Goal: Task Accomplishment & Management: Complete application form

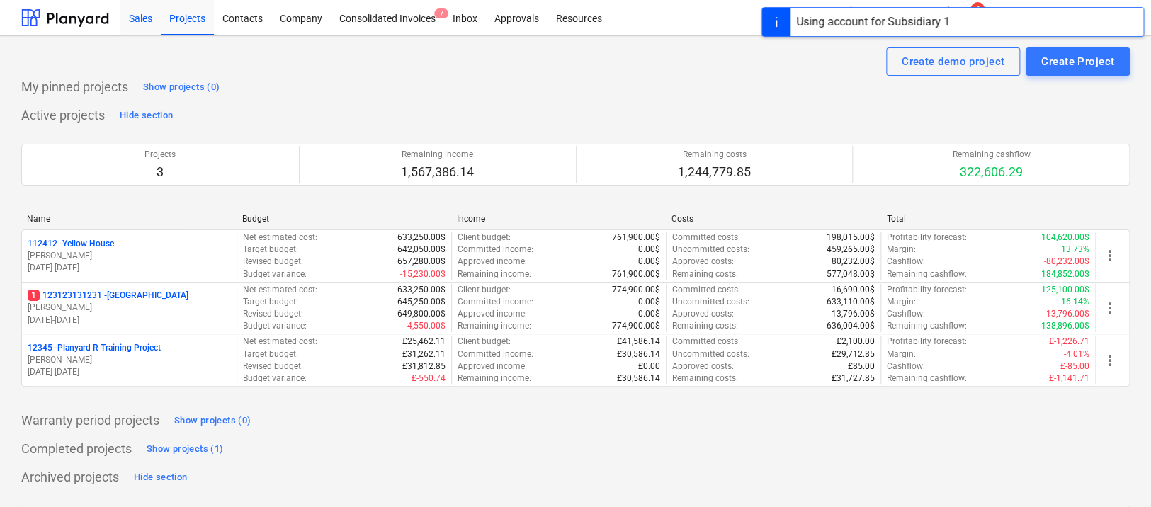
click at [158, 4] on div "Sales" at bounding box center [140, 17] width 40 height 36
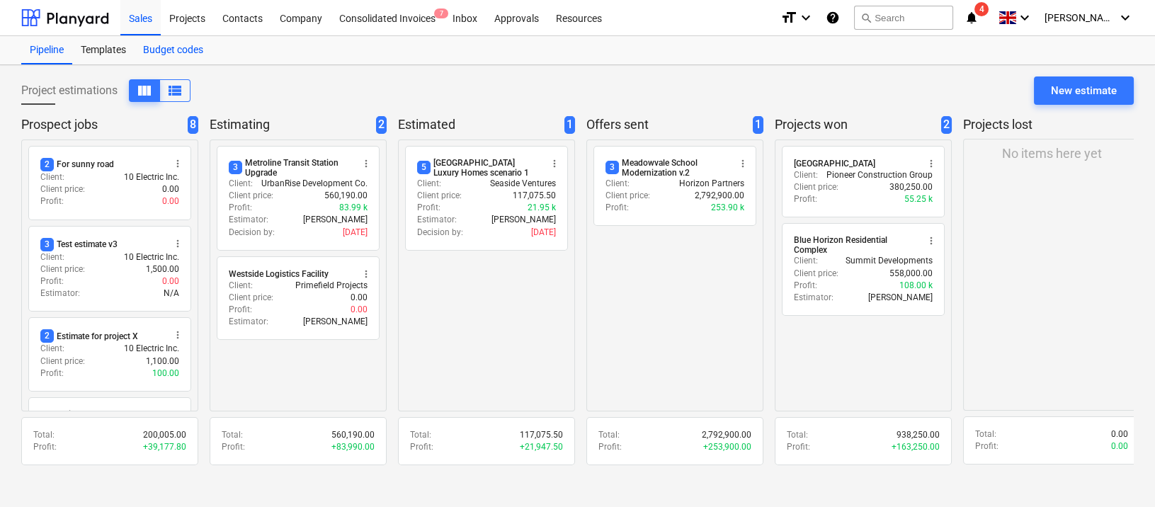
click at [198, 53] on div "Budget codes" at bounding box center [173, 50] width 77 height 28
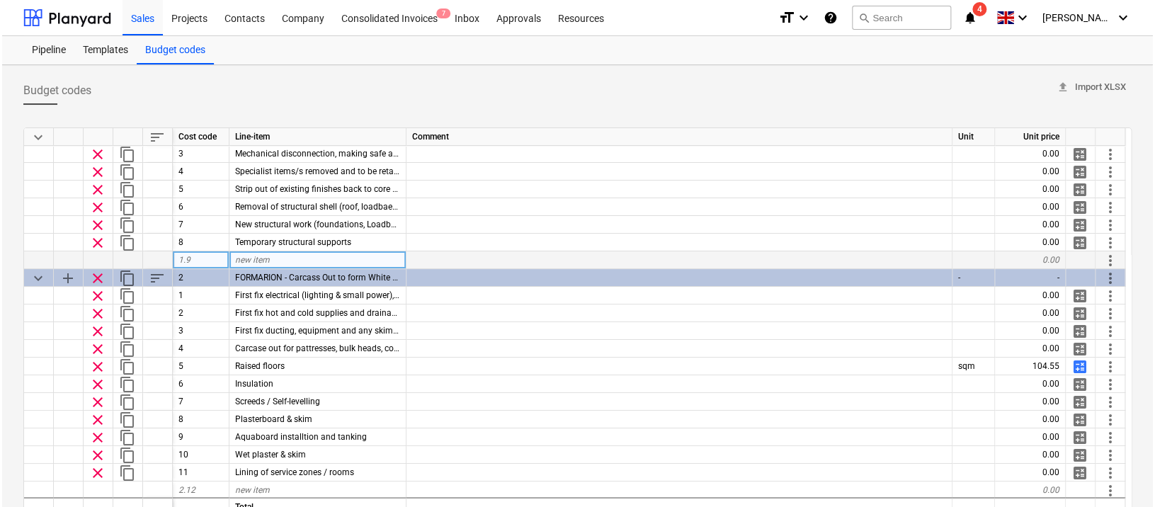
scroll to position [55, 0]
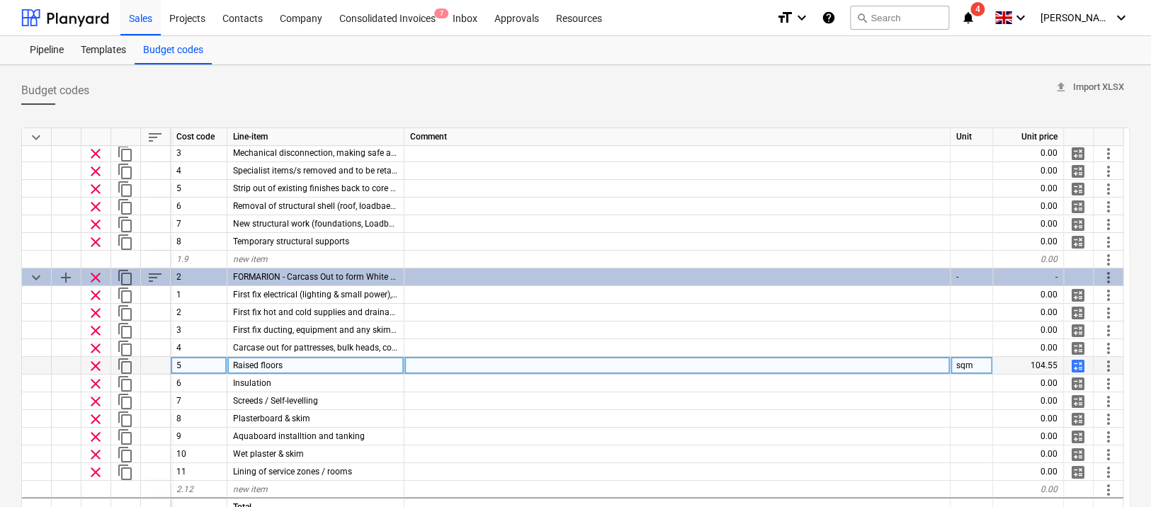
click at [1077, 367] on span "calculate" at bounding box center [1078, 366] width 17 height 17
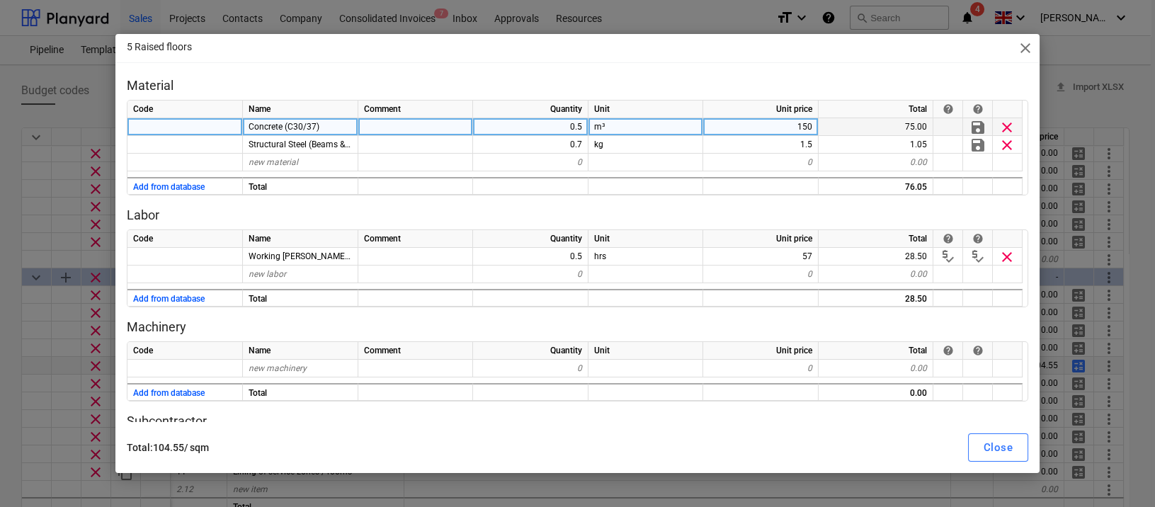
click at [254, 129] on span "Concrete (C30/37)" at bounding box center [284, 127] width 71 height 10
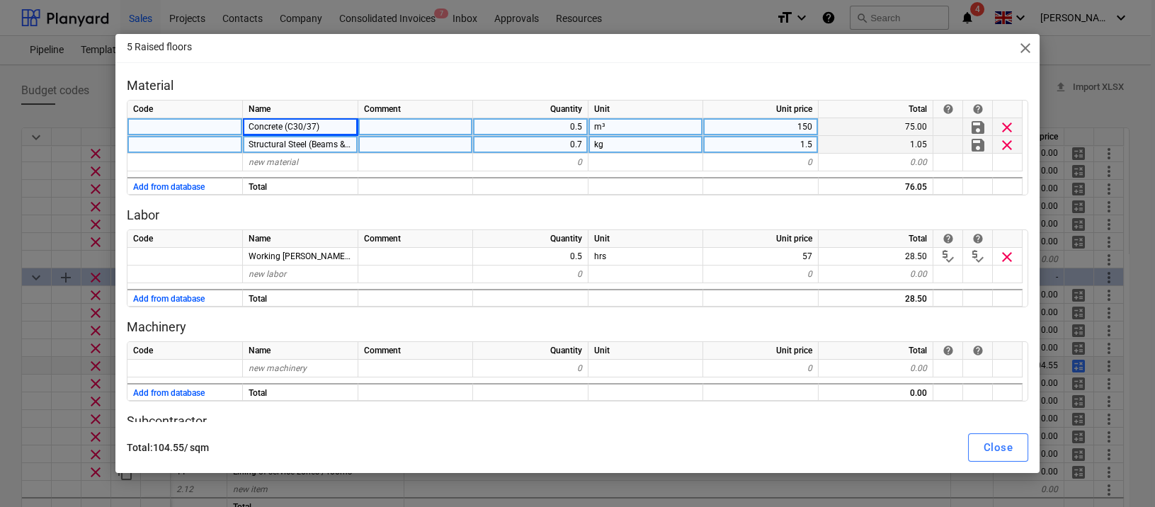
click at [253, 142] on span "Structural Steel (Beams & Columns, S275)" at bounding box center [328, 145] width 159 height 10
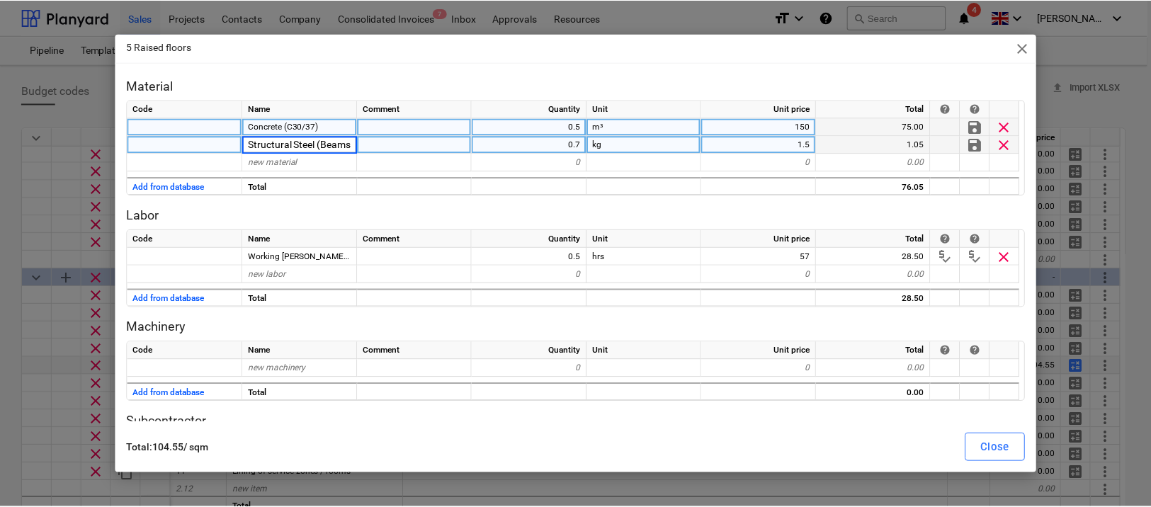
scroll to position [0, 81]
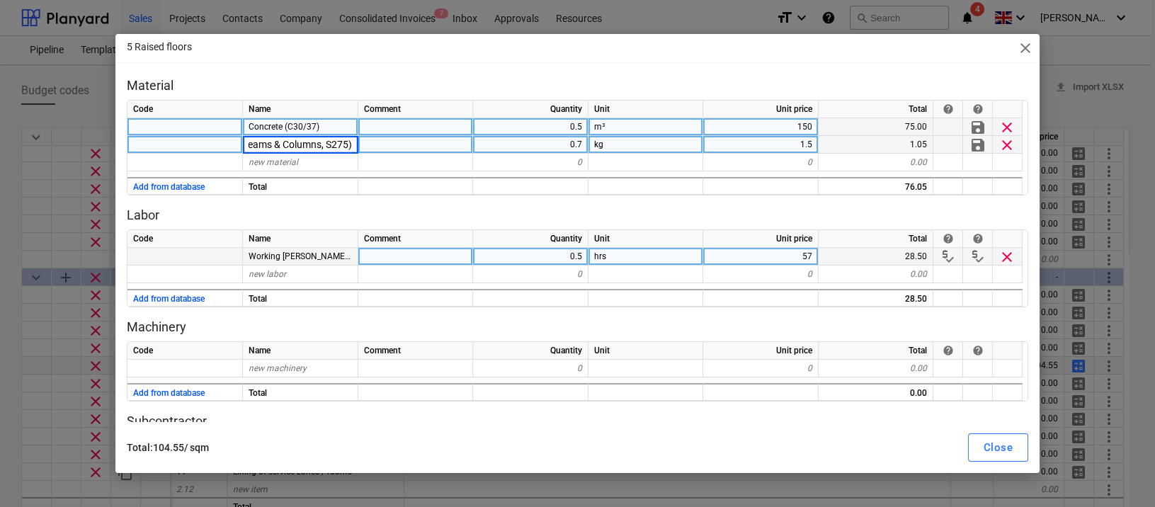
click at [261, 254] on span "Working [PERSON_NAME] / Supervisor" at bounding box center [322, 256] width 147 height 10
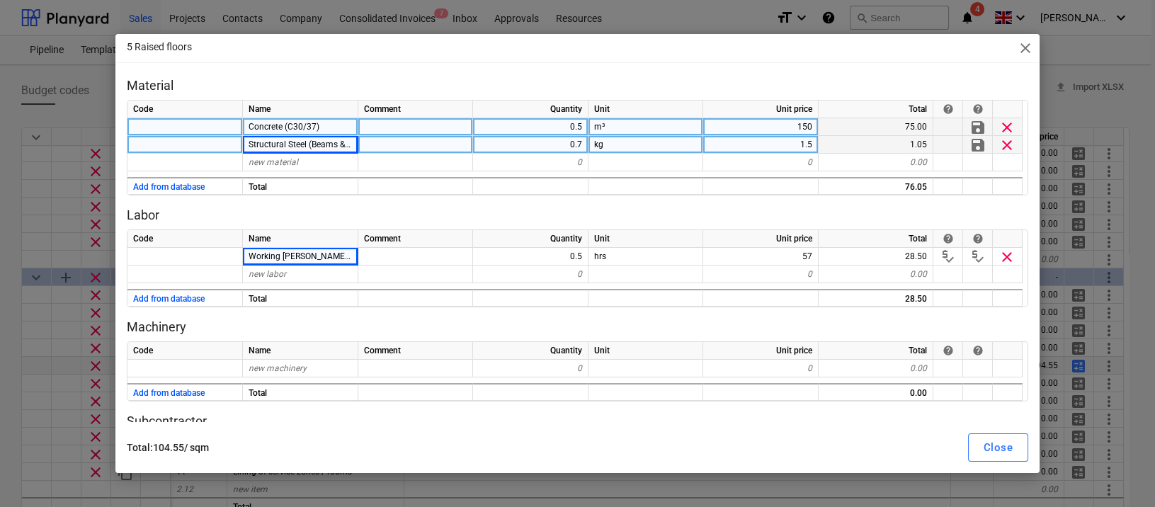
click at [217, 446] on p "Total : 104.55 / sqm" at bounding box center [355, 448] width 456 height 15
drag, startPoint x: 218, startPoint y: 446, endPoint x: 155, endPoint y: 446, distance: 63.1
click at [155, 446] on p "Total : 104.55 / sqm" at bounding box center [355, 448] width 456 height 15
click at [137, 25] on div "5 Raised floors close Material Code Name Comment Quantity Unit Unit price Total…" at bounding box center [577, 253] width 1155 height 507
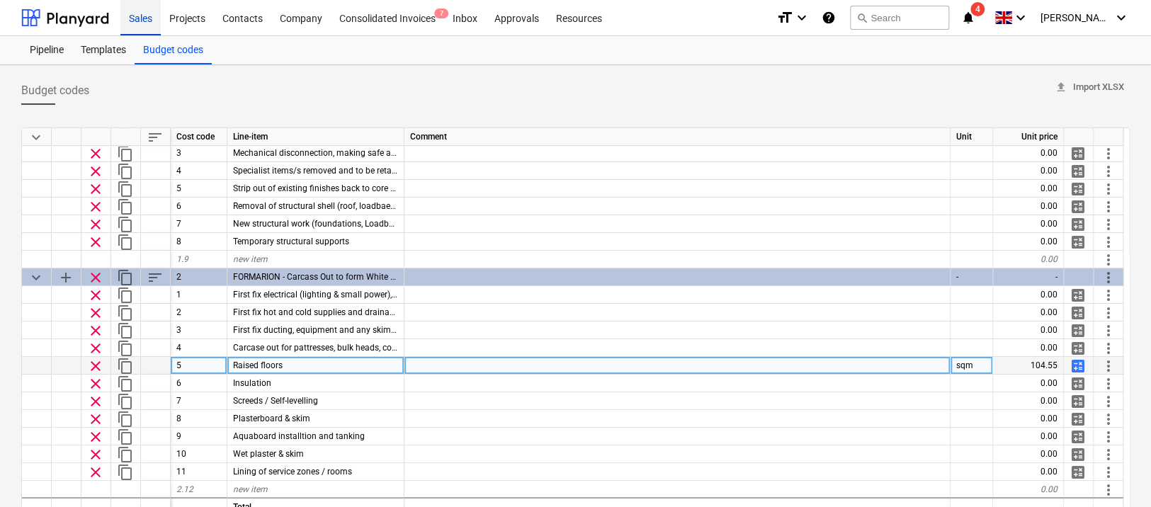
click at [138, 14] on div "Sales" at bounding box center [140, 17] width 40 height 36
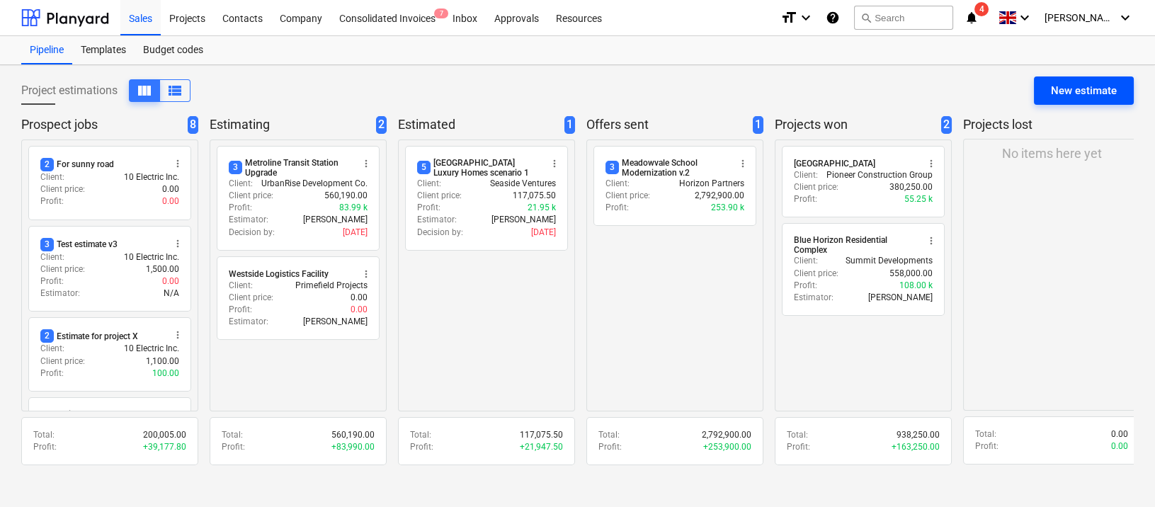
click at [1097, 79] on button "New estimate" at bounding box center [1084, 91] width 100 height 28
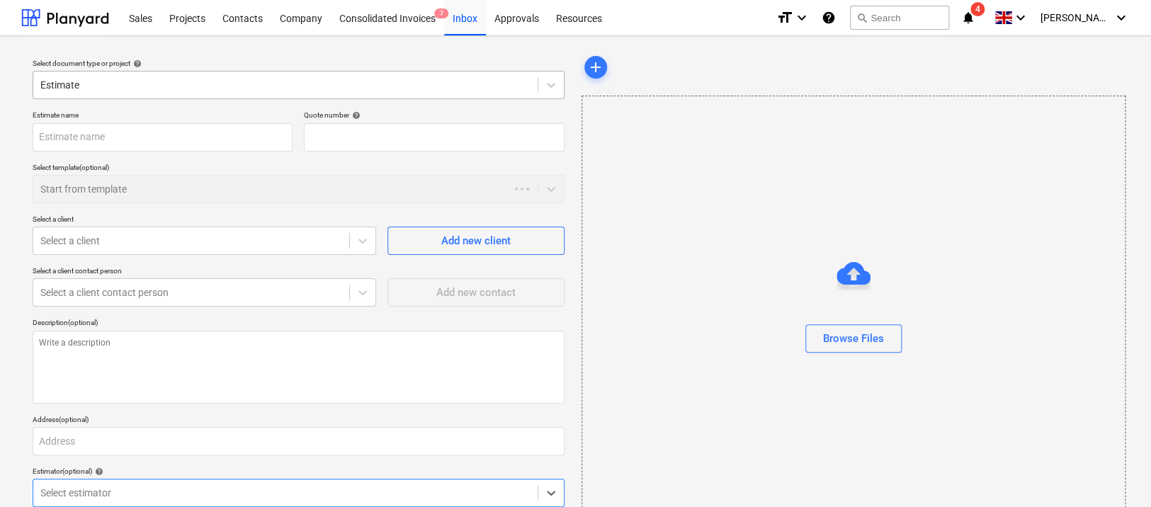
click at [320, 84] on div at bounding box center [285, 85] width 490 height 14
type textarea "x"
type input "QU-0023"
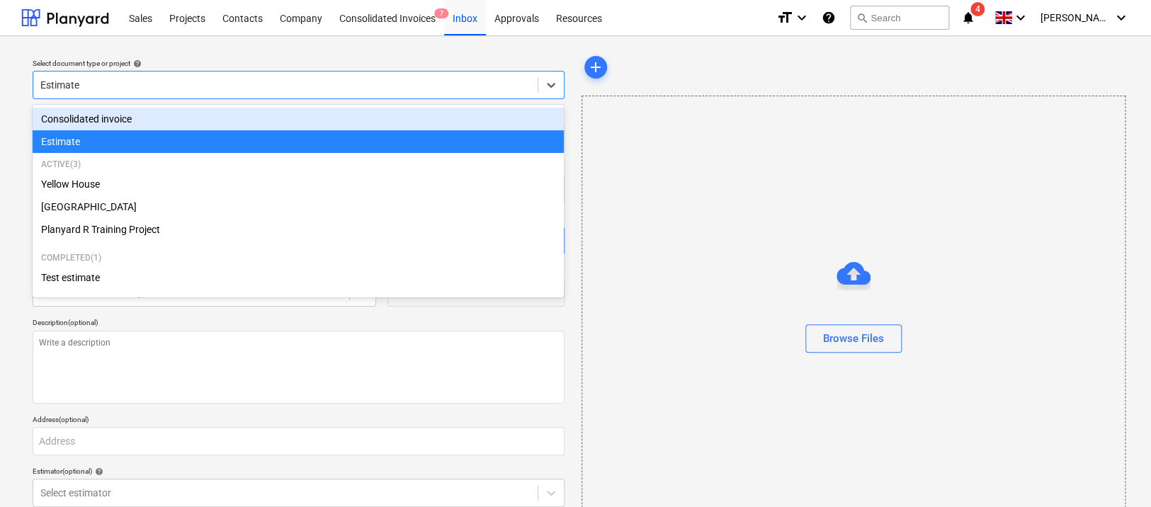
click at [207, 69] on p "Select document type or project help" at bounding box center [299, 65] width 532 height 12
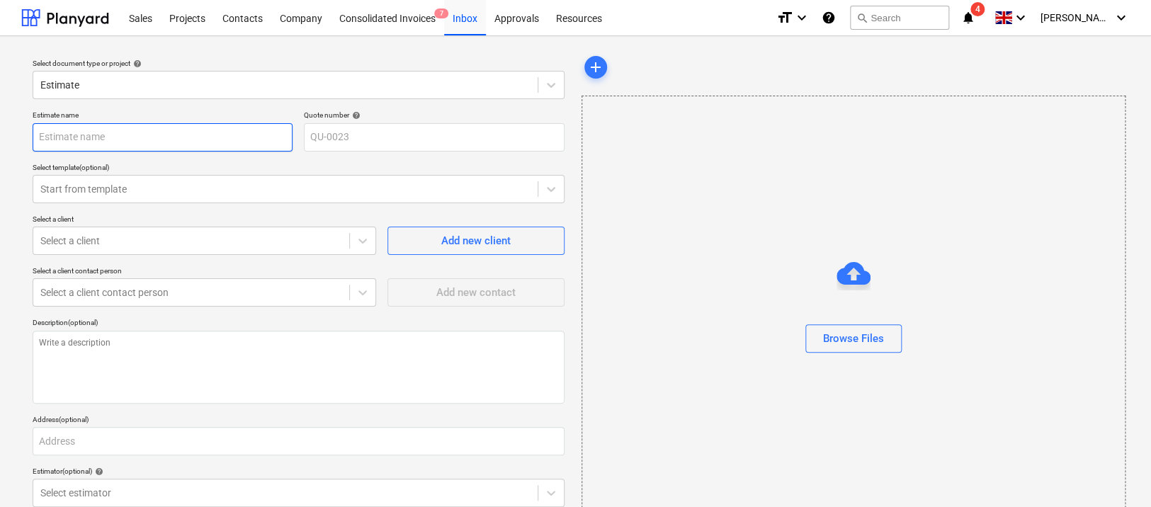
click at [153, 137] on input "text" at bounding box center [163, 137] width 260 height 28
type textarea "x"
type input "N"
type textarea "x"
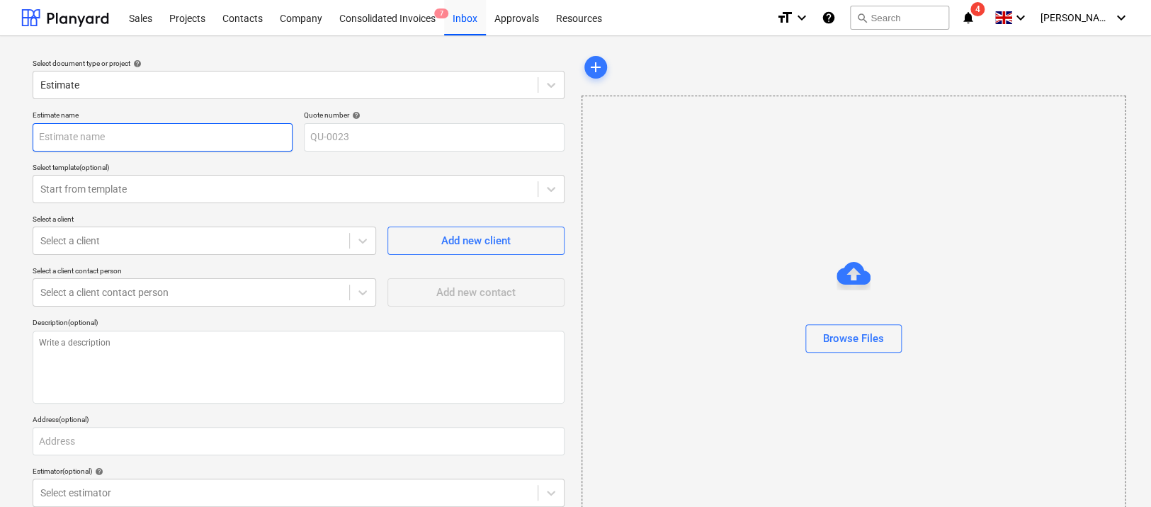
type input "P"
type textarea "x"
type input "Pro"
type textarea "x"
type input "Proj"
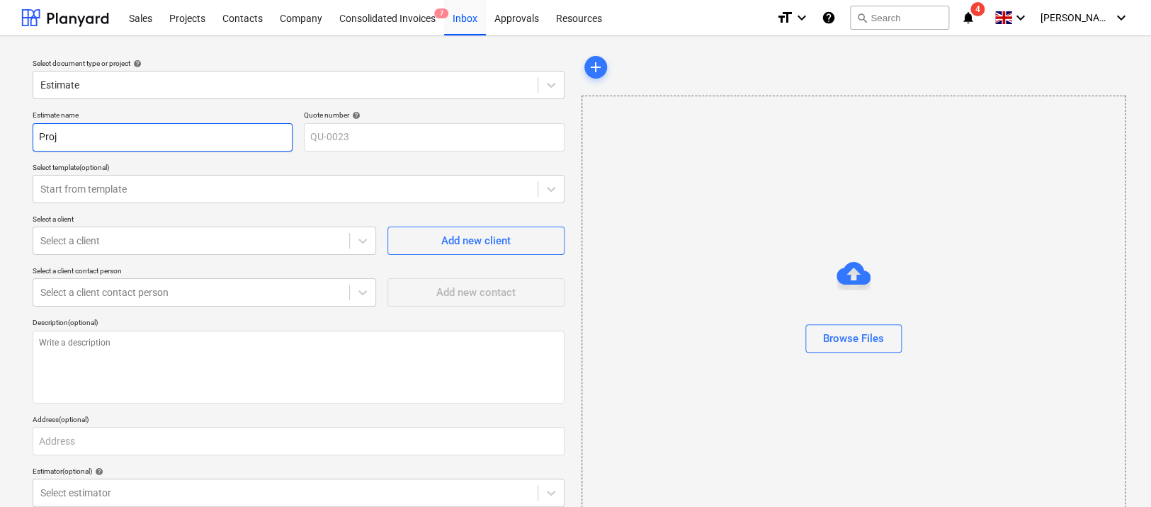
type textarea "x"
type input "Proje"
type textarea "x"
type input "Projec"
type textarea "x"
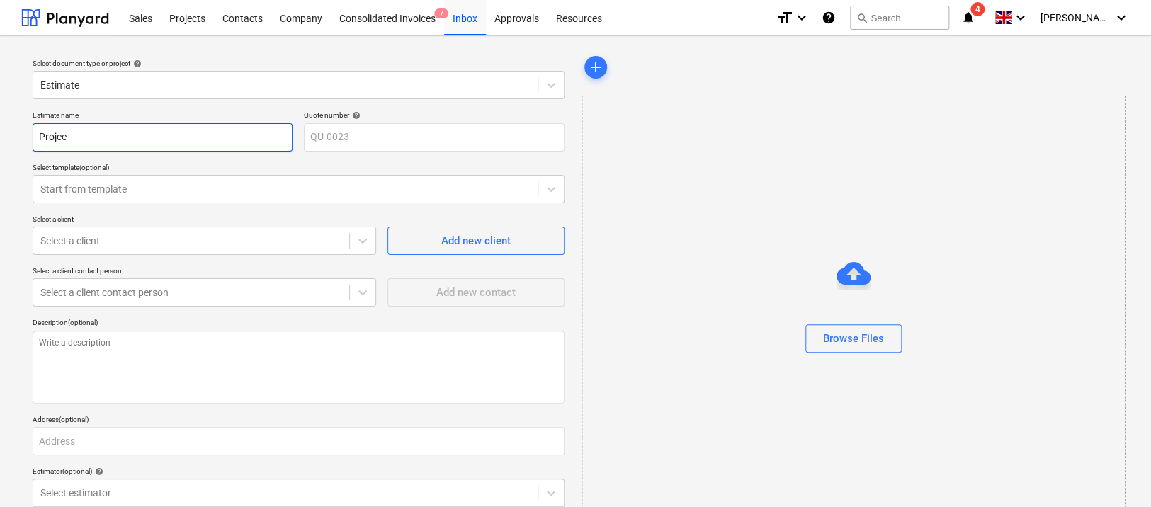
type input "Proje"
type textarea "x"
type input "Proj"
type textarea "x"
type input "Pro"
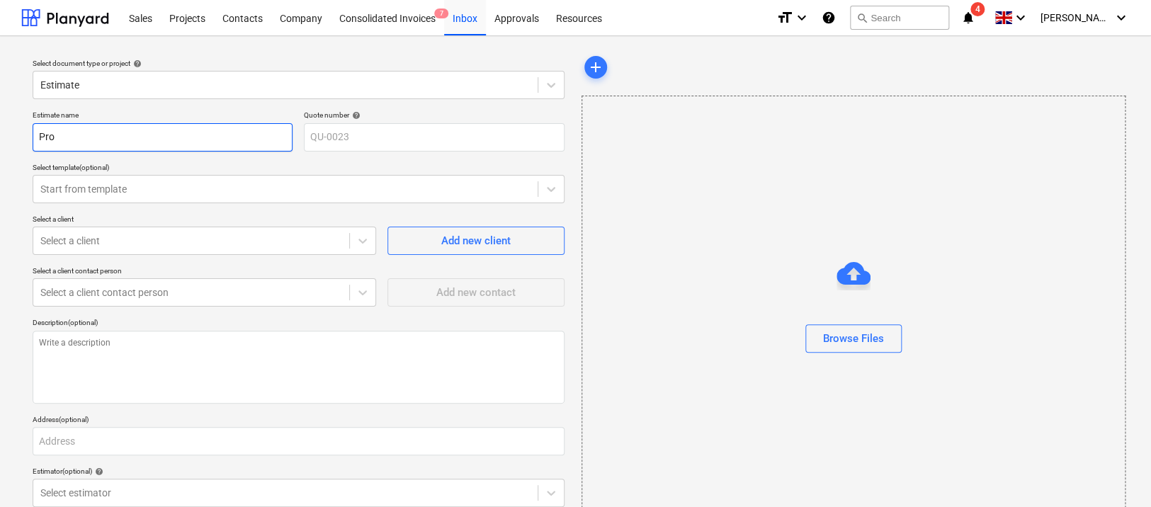
type textarea "x"
type input "Pr"
type textarea "x"
type input "P"
type textarea "x"
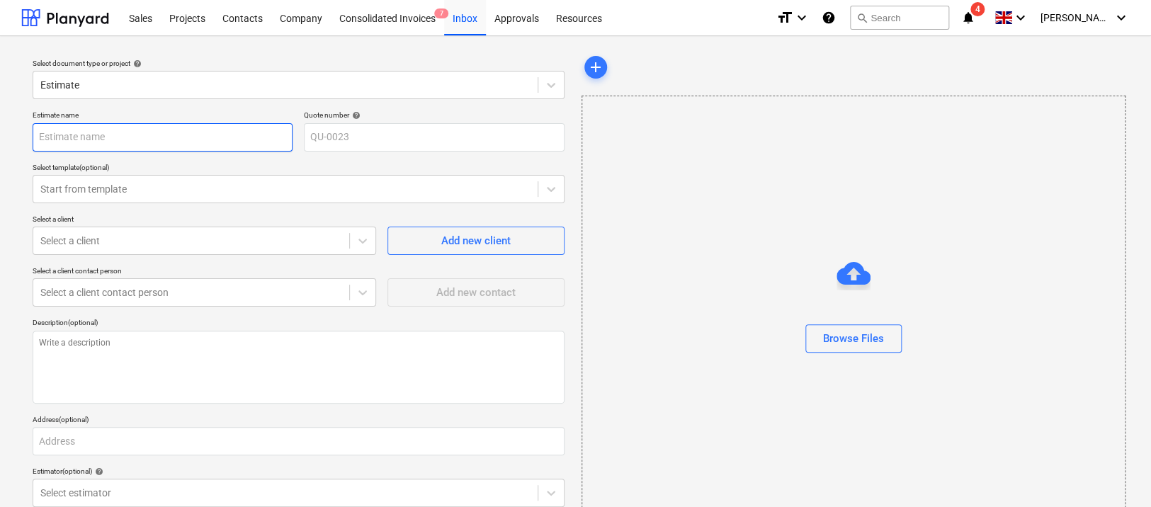
type textarea "x"
type input "H"
type textarea "x"
type input "HE"
type textarea "x"
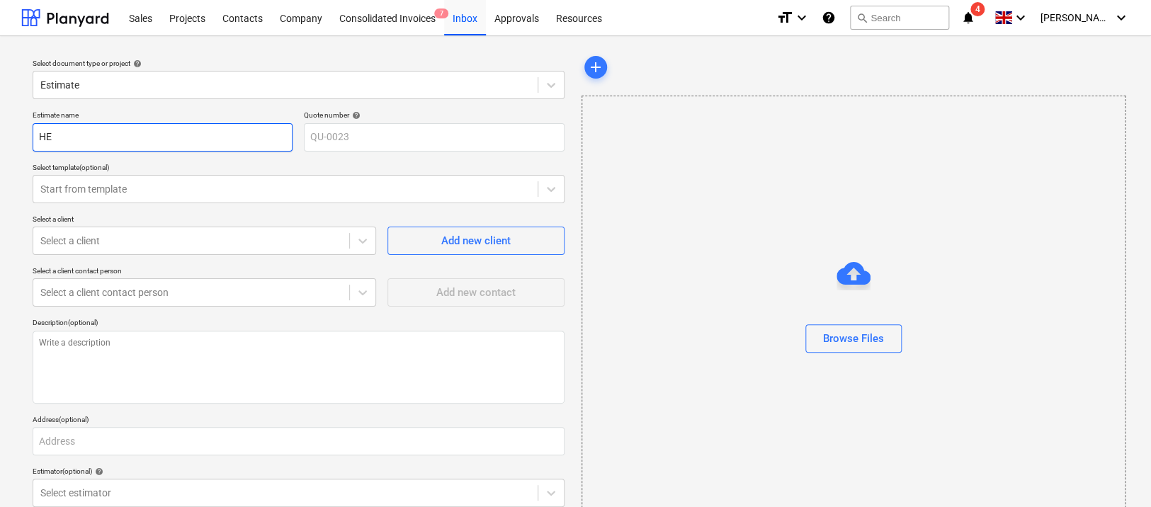
type input "HEa"
type textarea "x"
type input "HEat"
type textarea "x"
type input "HEati"
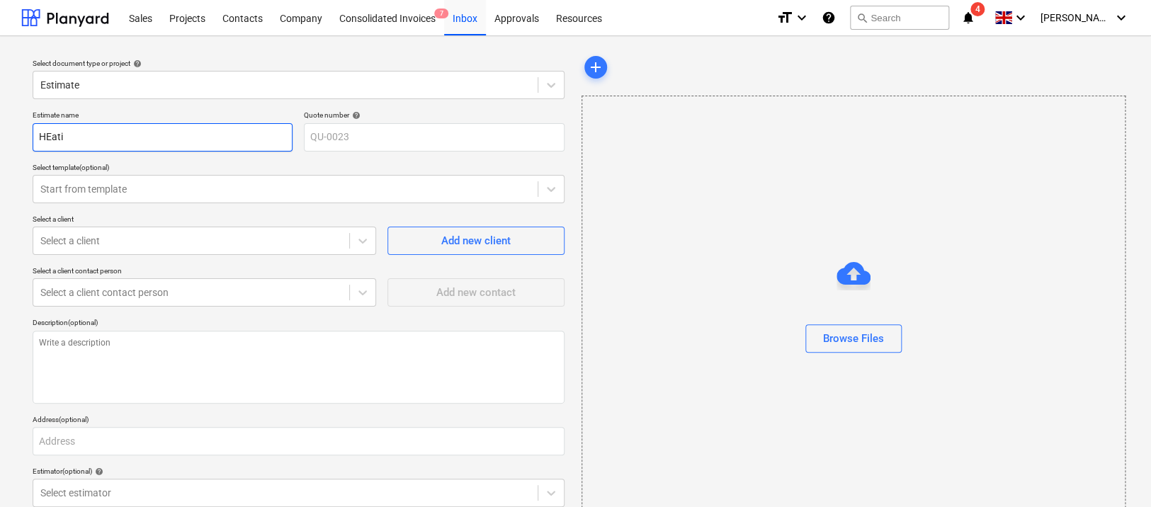
type textarea "x"
type input "HEatin"
type textarea "x"
type input "HEating"
type textarea "x"
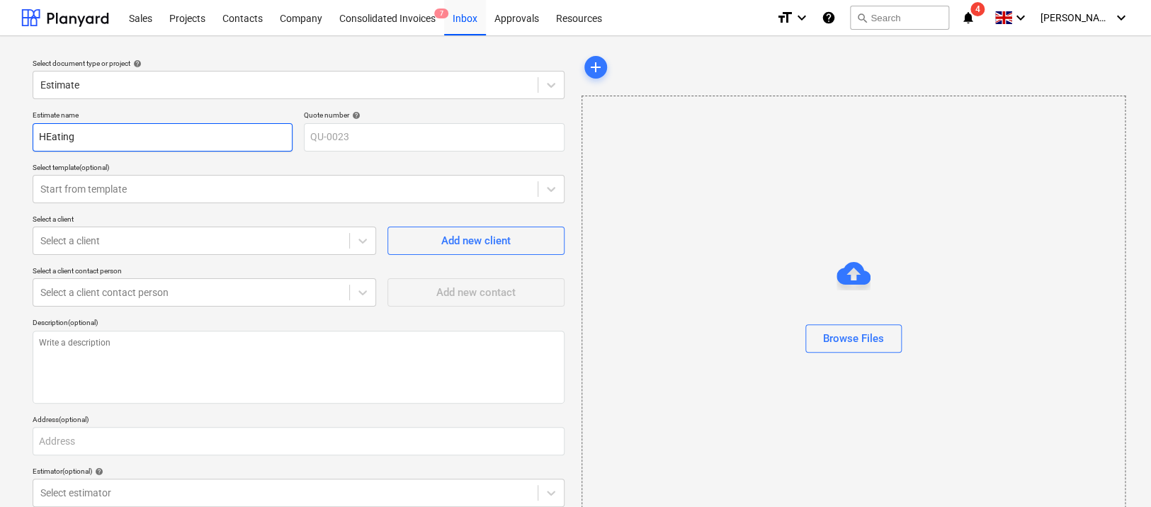
type input "HEating"
type textarea "x"
type input "HEating a"
type textarea "x"
type input "HEating an"
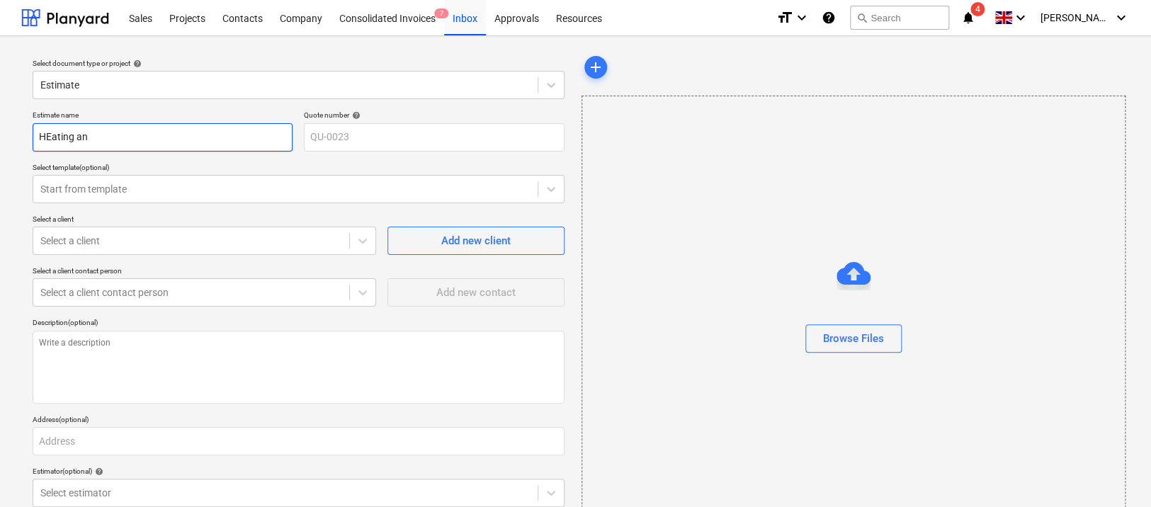
type textarea "x"
type input "HEating and"
type textarea "x"
type input "HEating and"
type textarea "x"
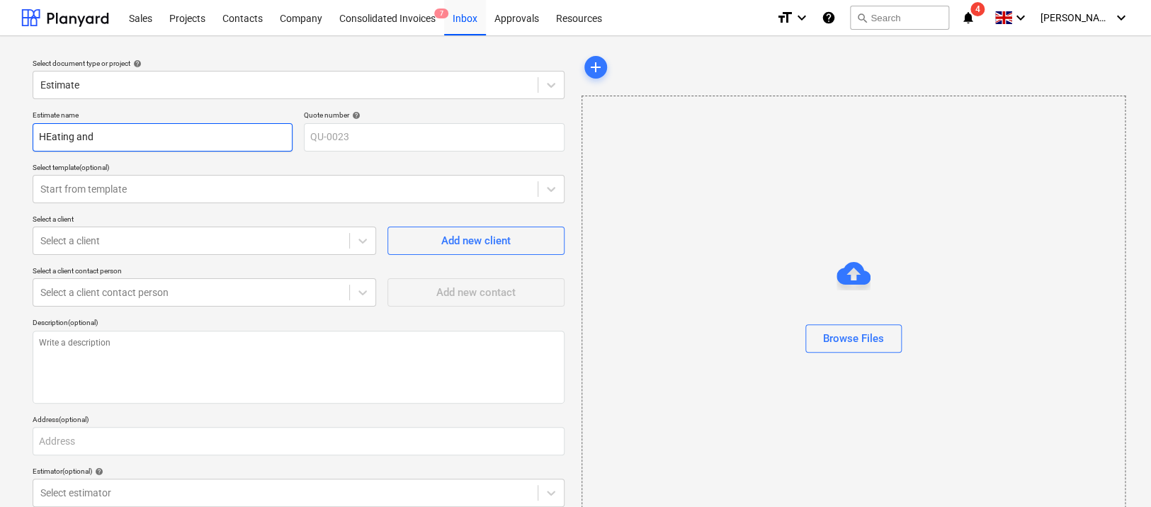
type input "HEating and c"
type textarea "x"
type input "HEating and co"
type textarea "x"
type input "HEating and col"
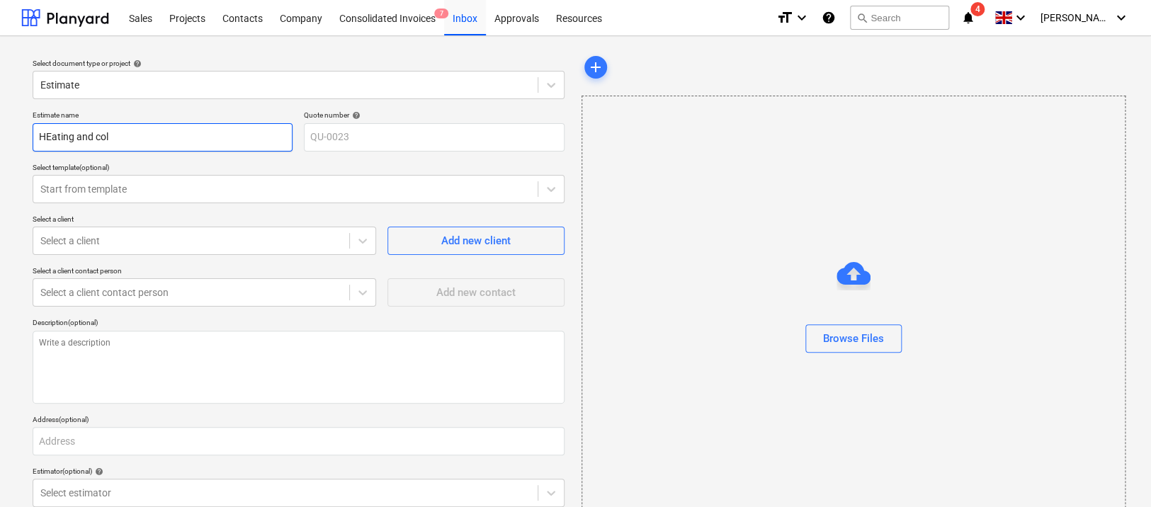
type textarea "x"
type input "HEating and coli"
type textarea "x"
type input "HEating and [PERSON_NAME]"
type textarea "x"
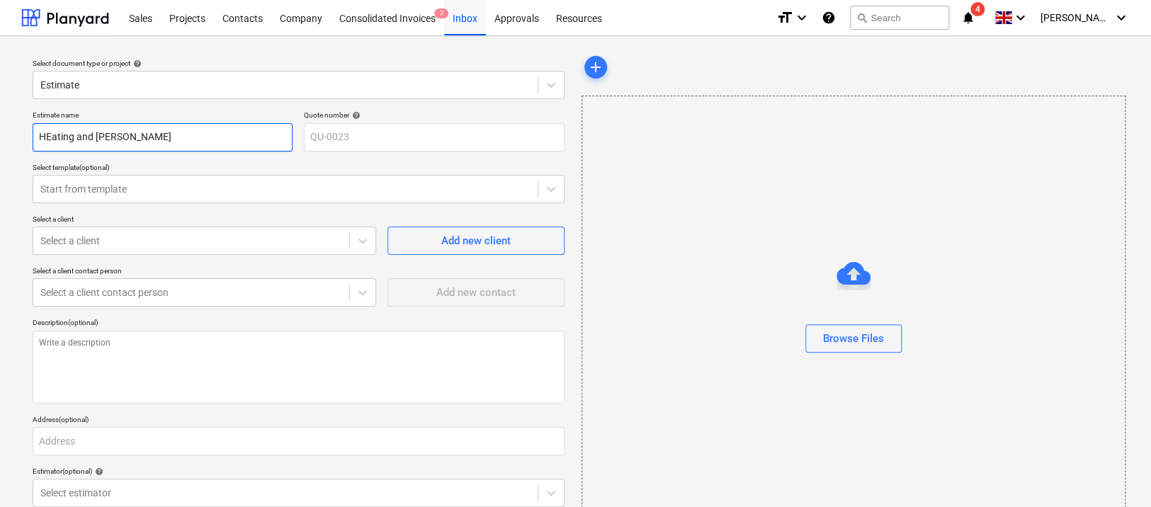
type input "HEating and coling"
type textarea "x"
type input "HEating and [PERSON_NAME]"
type textarea "x"
type input "HEating and coli"
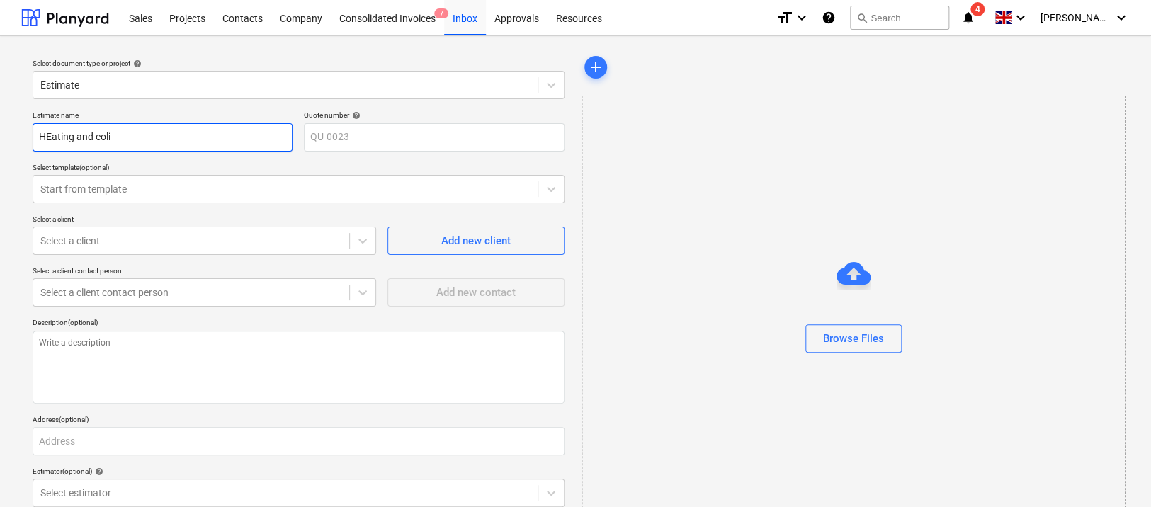
type textarea "x"
type input "HEating and col"
type textarea "x"
type input "HEating and co"
type textarea "x"
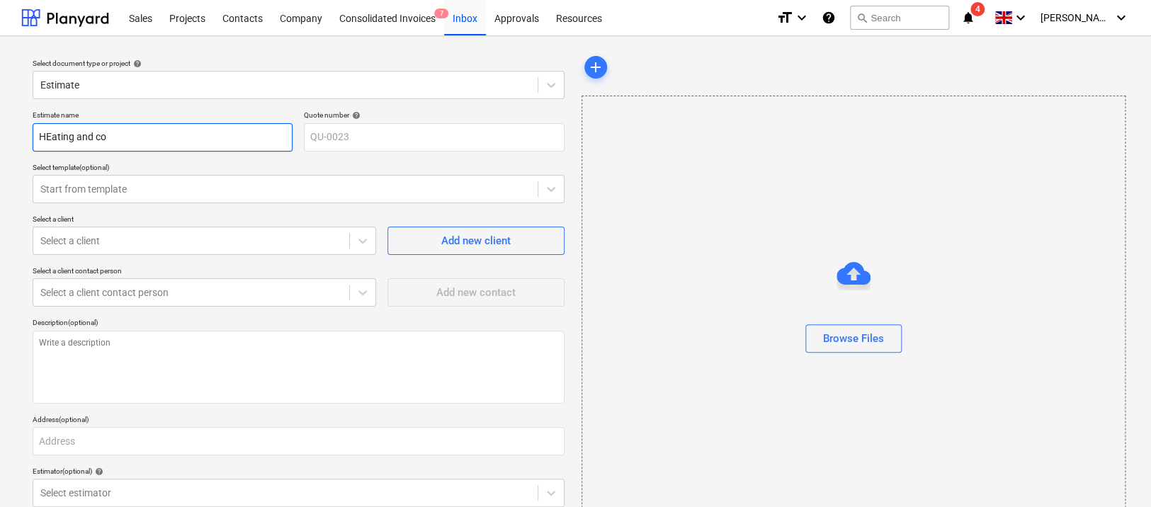
type input "HEating and coo"
type textarea "x"
type input "HEating and cool"
type textarea "x"
type input "HEating and cooli"
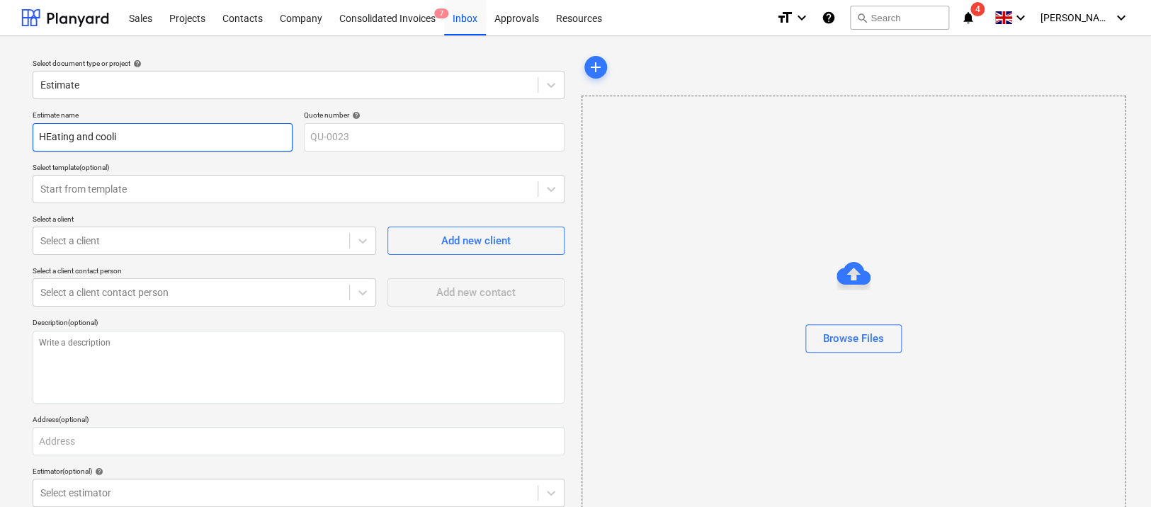
type textarea "x"
type input "HEating and coolin"
type textarea "x"
type input "HEating and cooling"
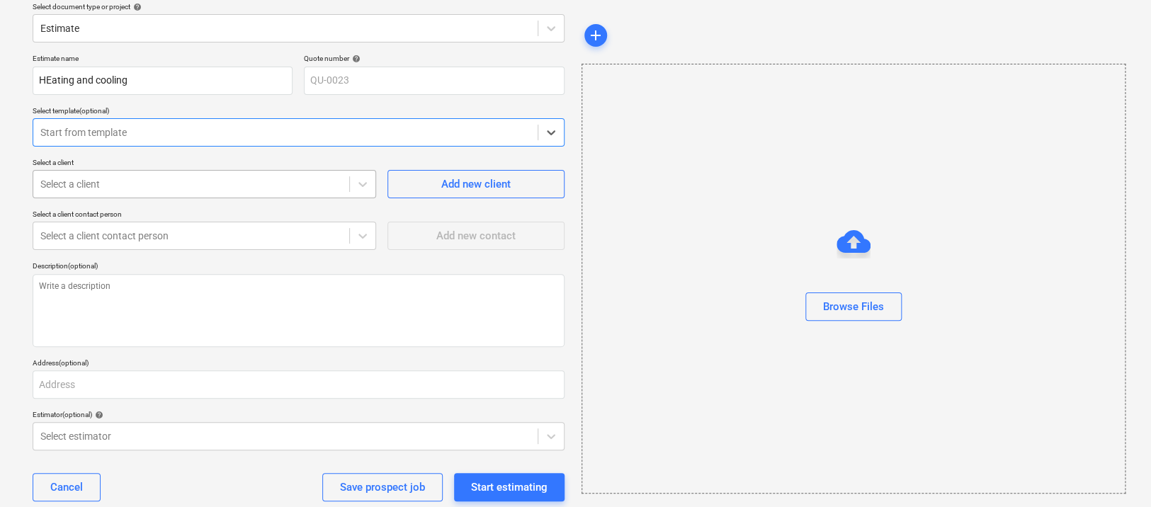
click at [125, 196] on div "Select a client" at bounding box center [205, 184] width 344 height 28
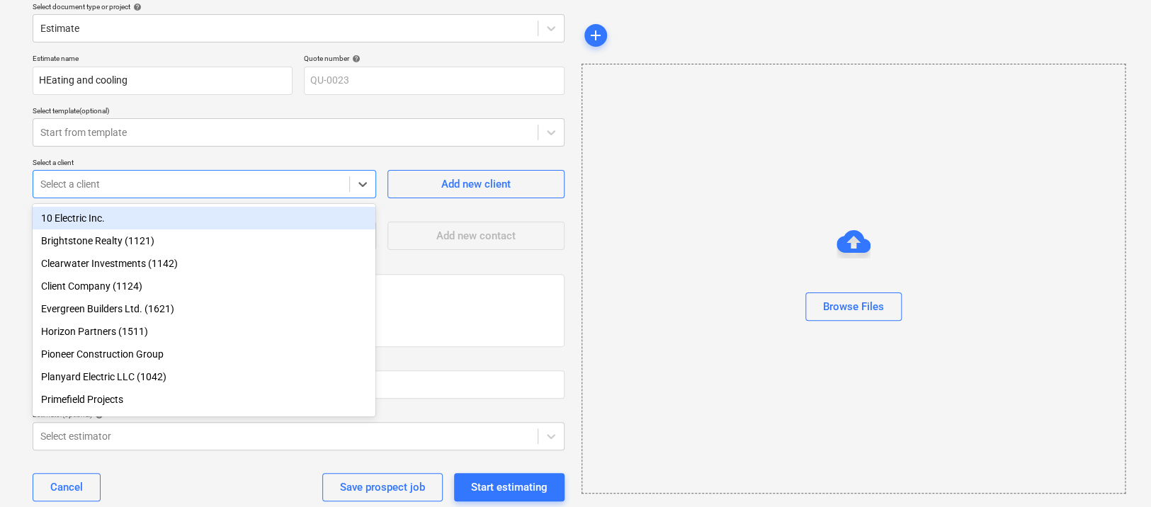
click at [115, 222] on div "10 Electric Inc." at bounding box center [204, 218] width 343 height 23
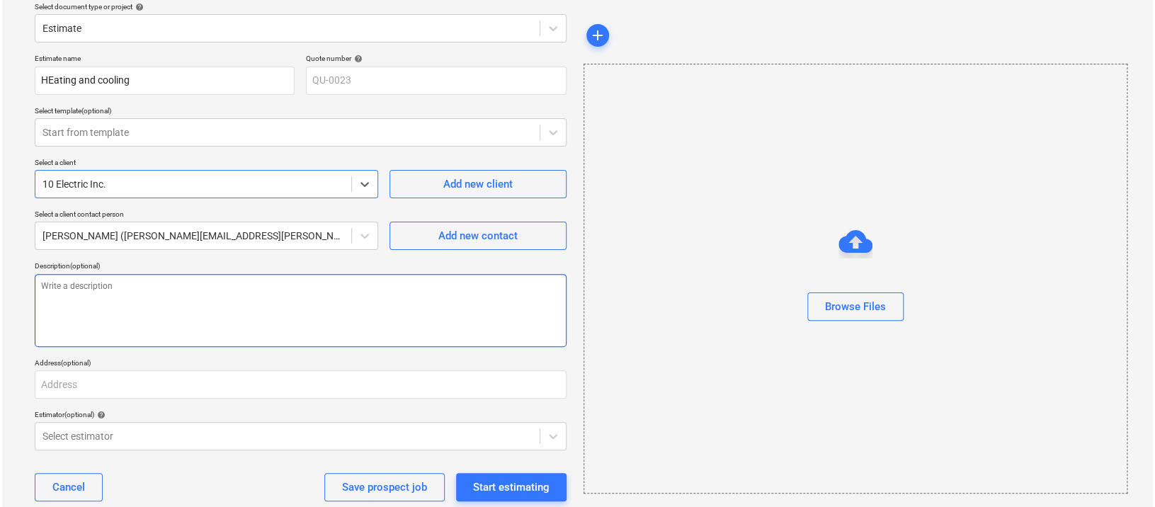
scroll to position [85, 0]
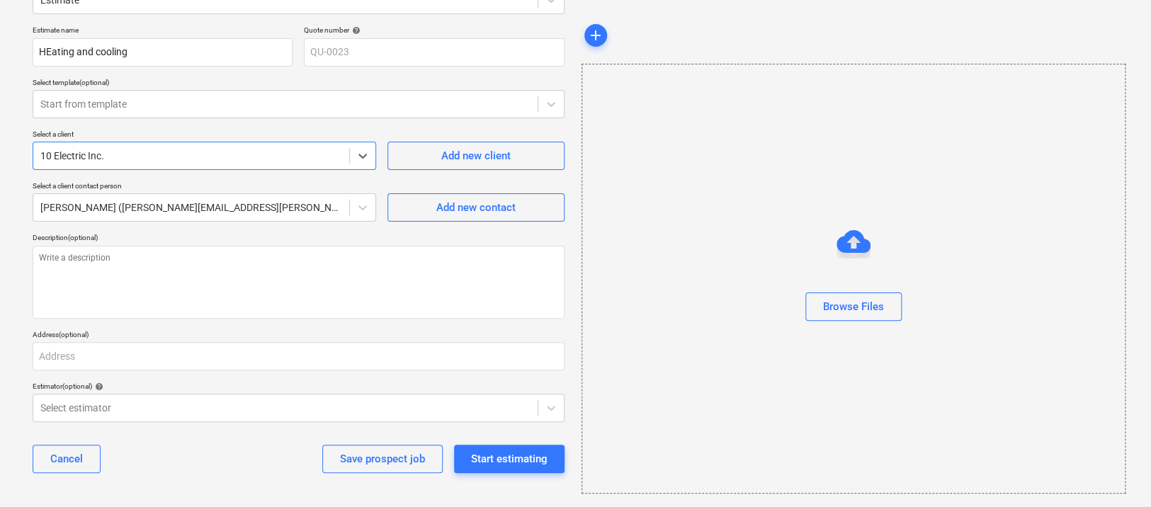
click at [505, 443] on div "Cancel Save prospect job Start estimating" at bounding box center [299, 459] width 532 height 51
click at [495, 463] on div "Start estimating" at bounding box center [509, 459] width 77 height 18
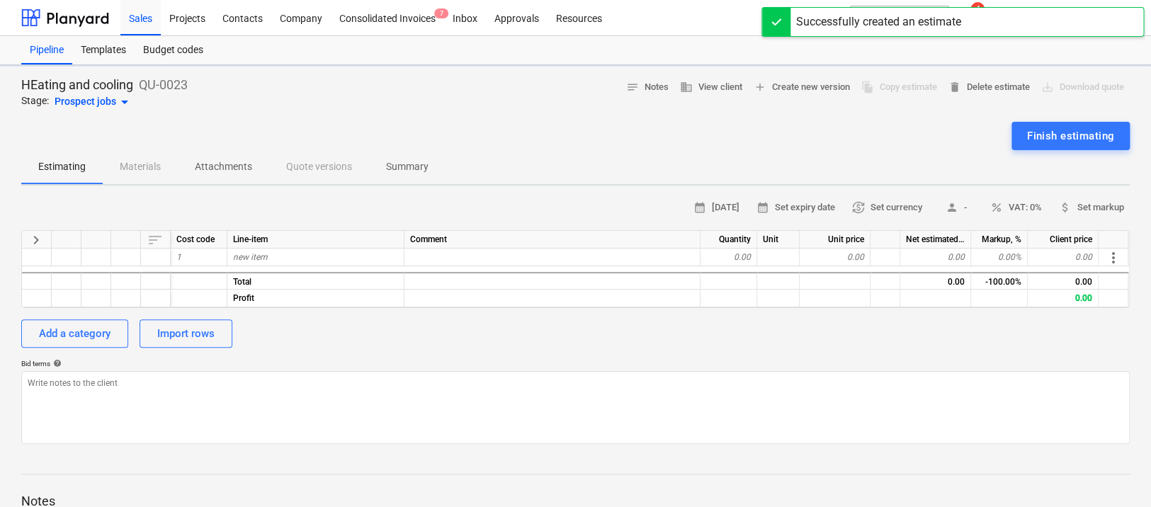
type textarea "x"
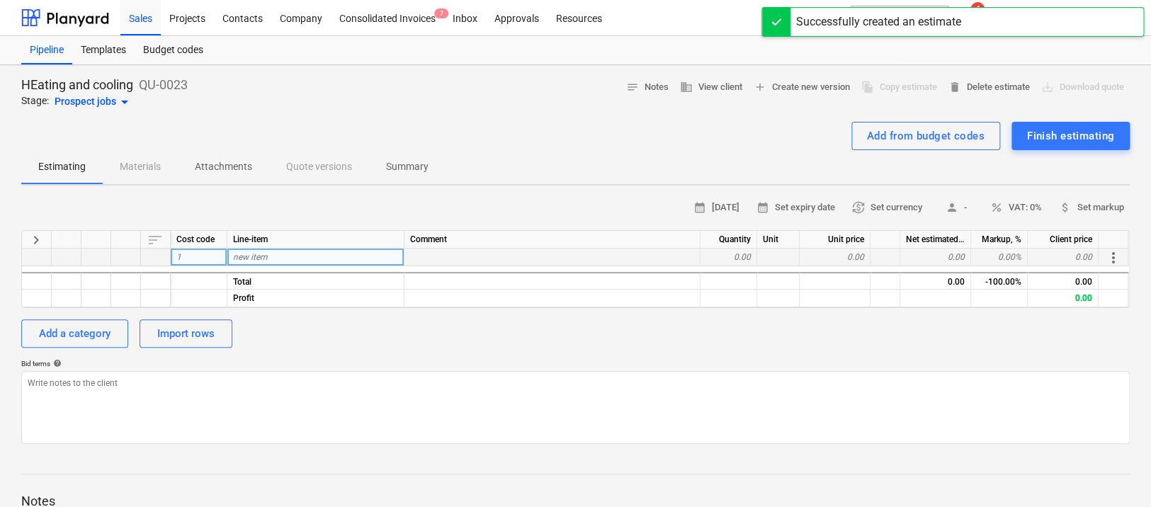
click at [264, 255] on span "new item" at bounding box center [250, 257] width 35 height 10
type input "Heating"
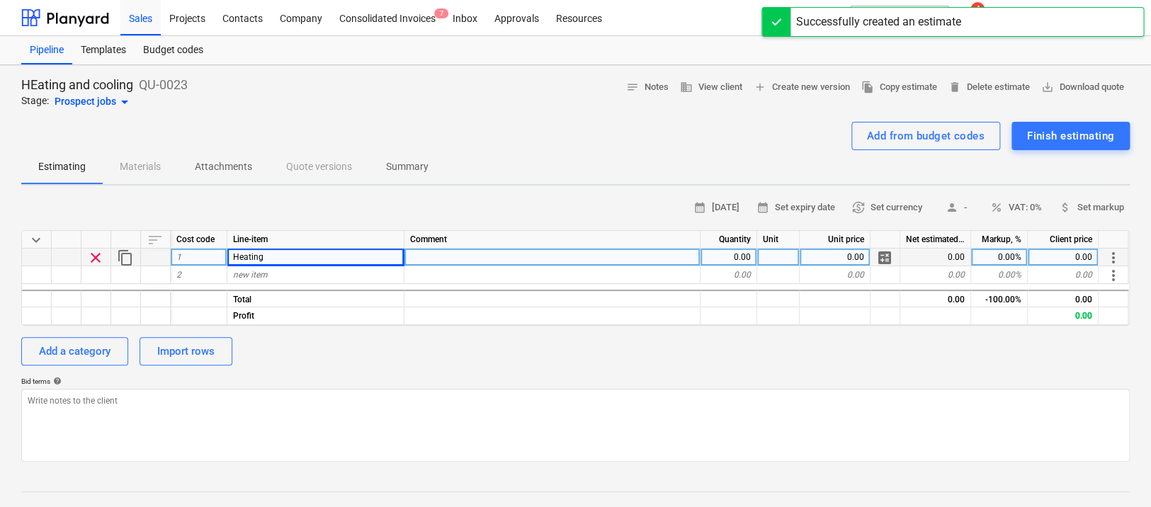
click at [85, 259] on div "clear" at bounding box center [96, 258] width 30 height 18
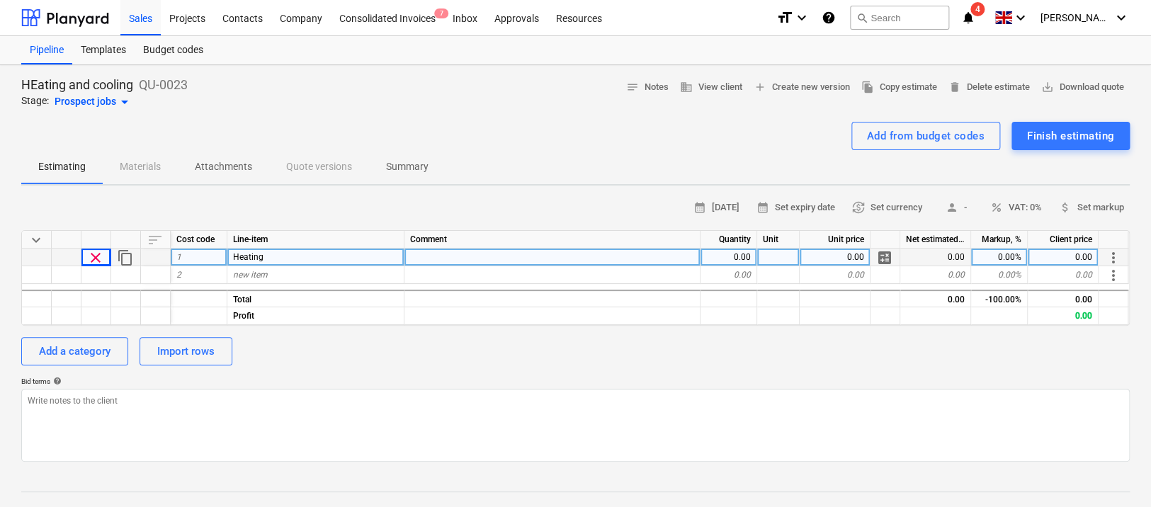
click at [91, 261] on span "clear" at bounding box center [95, 257] width 17 height 17
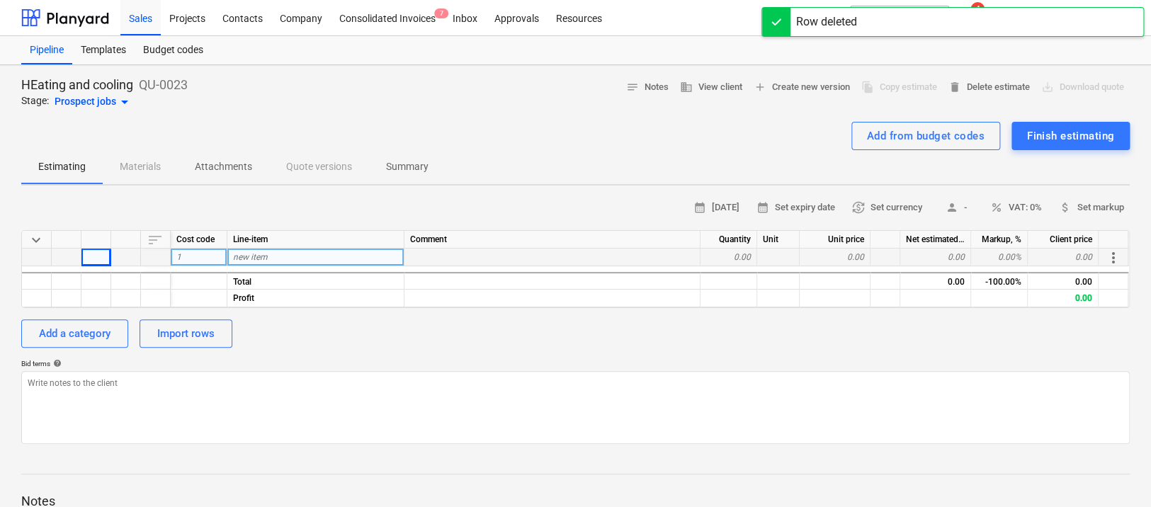
click at [81, 349] on div "calendar_month [DATE] calendar_month Set expiry date currency_exchange Set curr…" at bounding box center [575, 320] width 1109 height 247
click at [84, 334] on div "Add a category" at bounding box center [75, 333] width 72 height 18
type textarea "x"
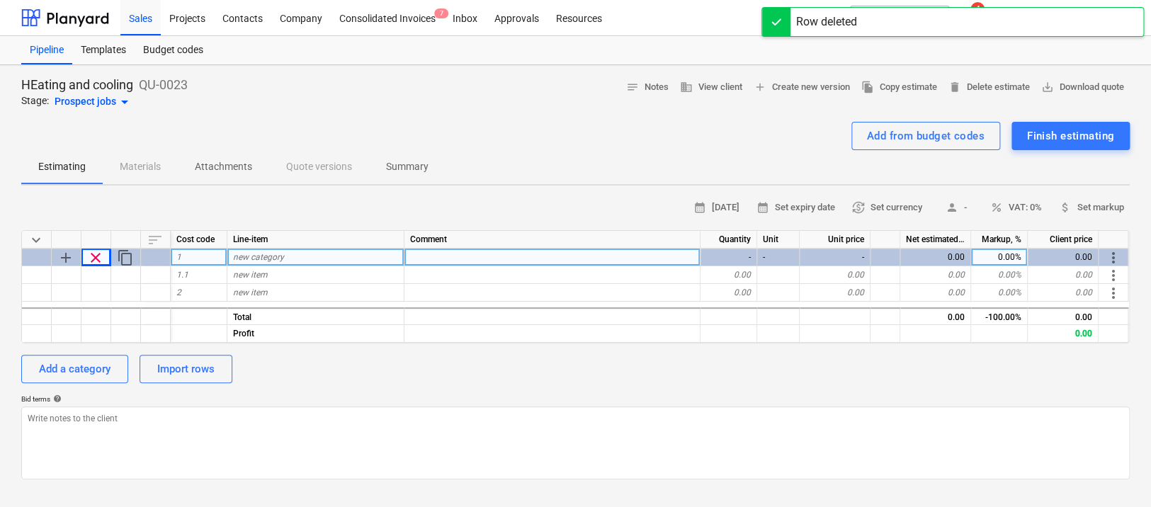
click at [281, 262] on div "new category" at bounding box center [315, 258] width 177 height 18
type input "Heating"
click at [84, 366] on div "Add a category" at bounding box center [75, 369] width 72 height 18
type textarea "x"
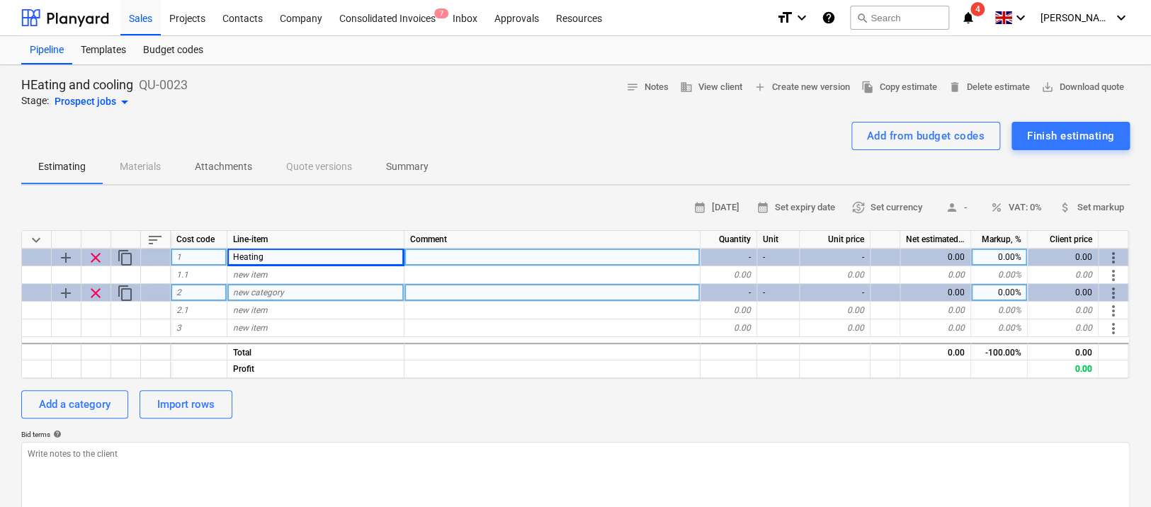
click at [281, 295] on span "new category" at bounding box center [258, 293] width 51 height 10
type input "Cooling"
type textarea "x"
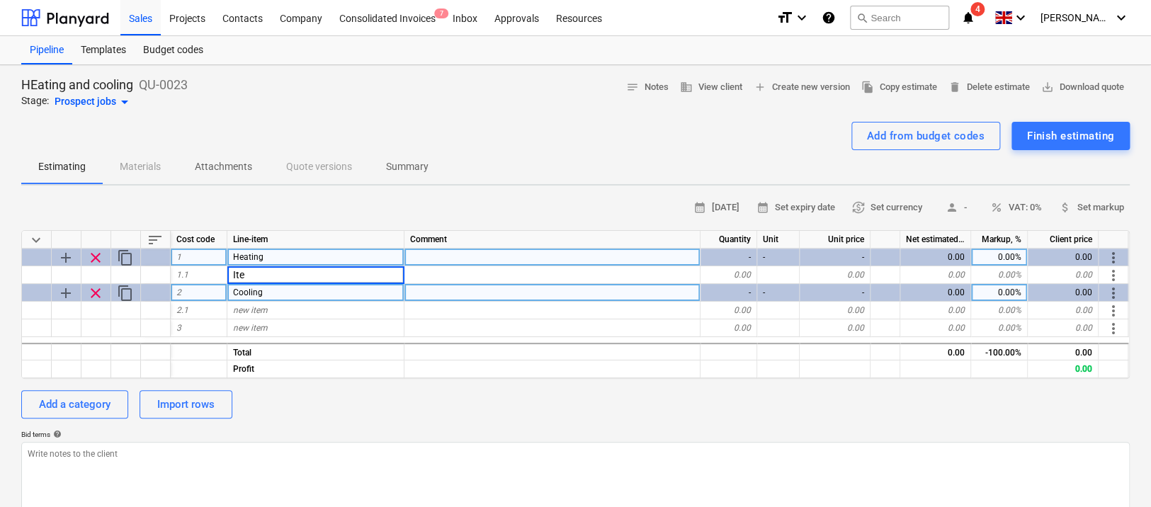
type input "Item"
type textarea "x"
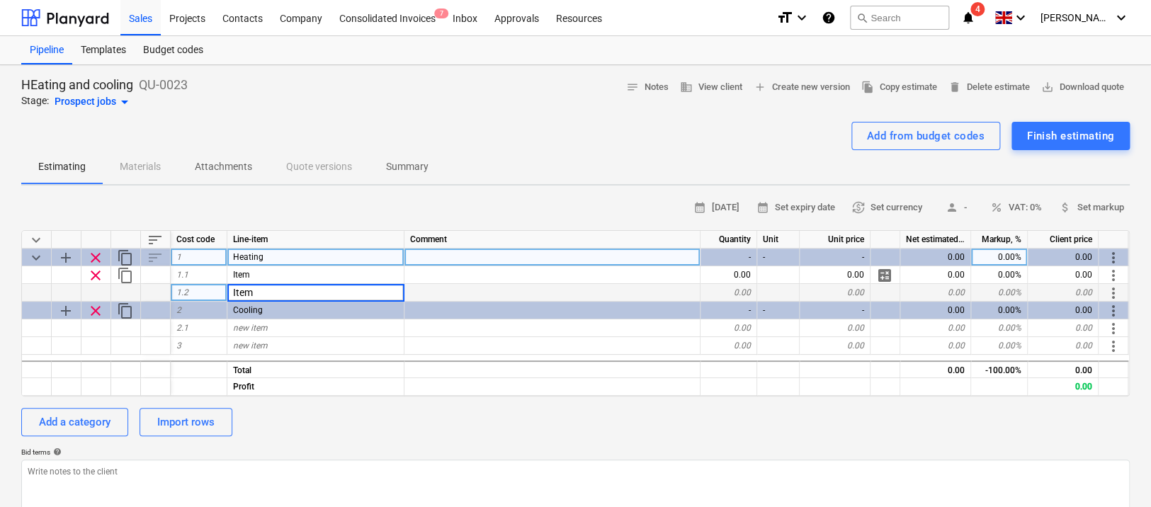
type input "Item 2"
type textarea "x"
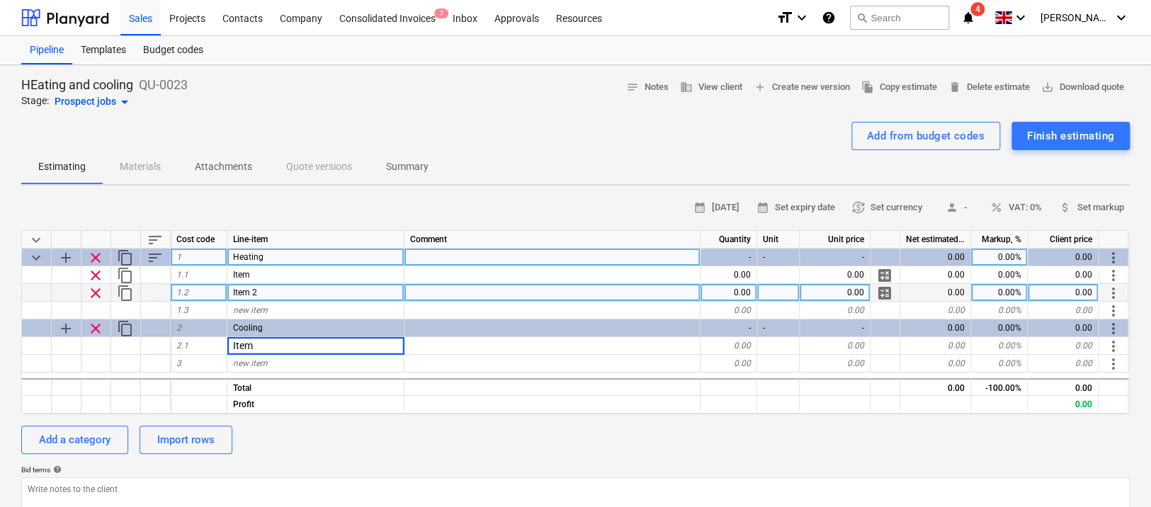
type input "Item 1"
type textarea "x"
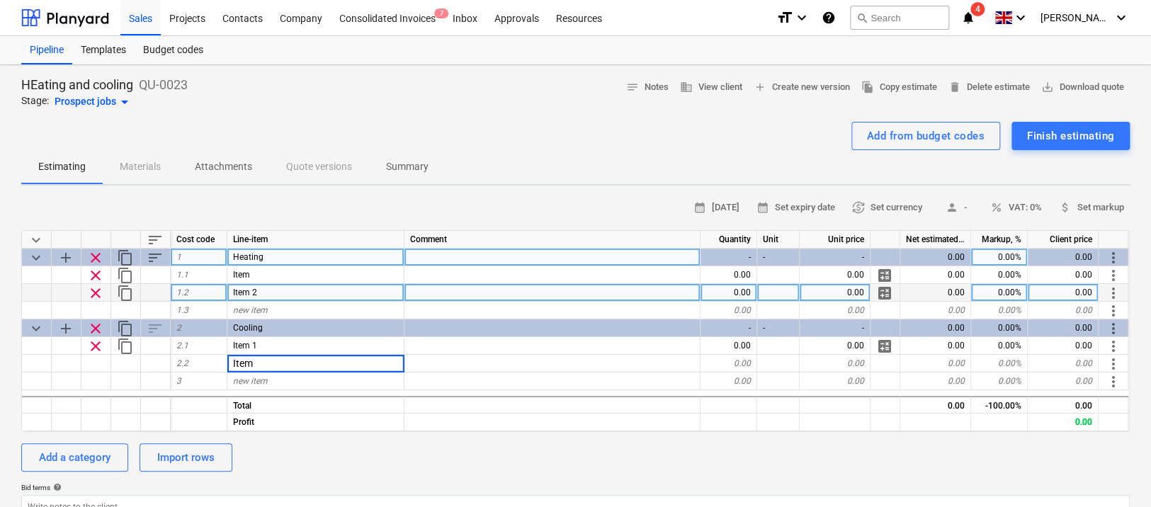
type input "Item2"
type textarea "x"
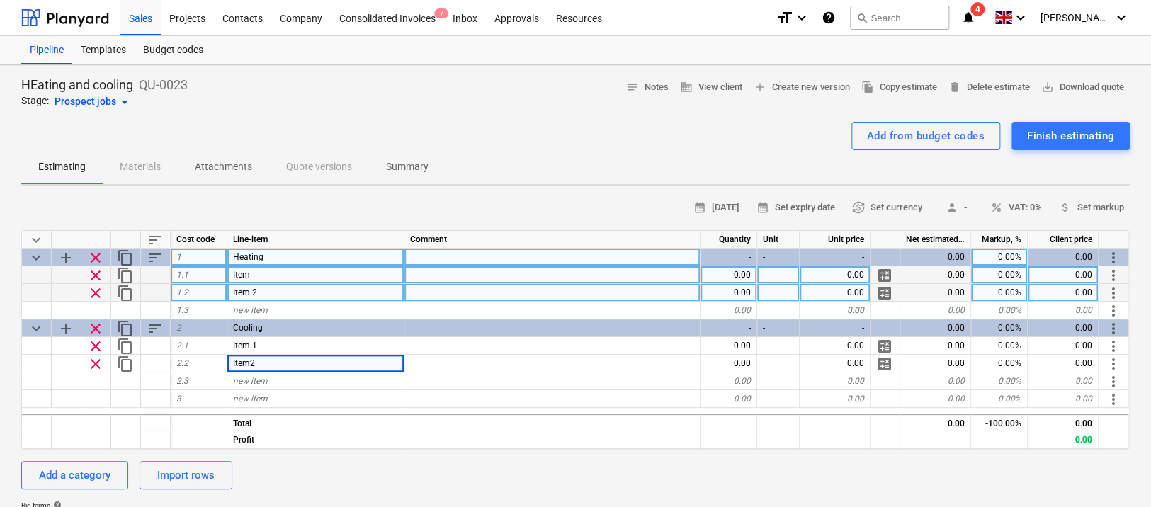
click at [850, 271] on div "0.00" at bounding box center [835, 275] width 71 height 18
type input "1000"
type textarea "x"
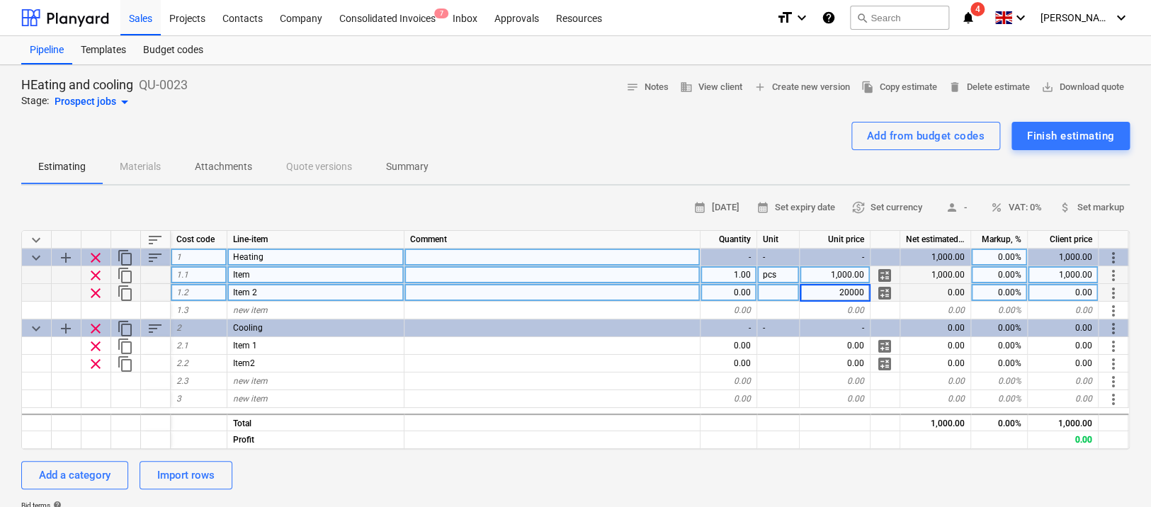
type input "2000"
type textarea "x"
type input "1000"
type textarea "x"
type input "2000"
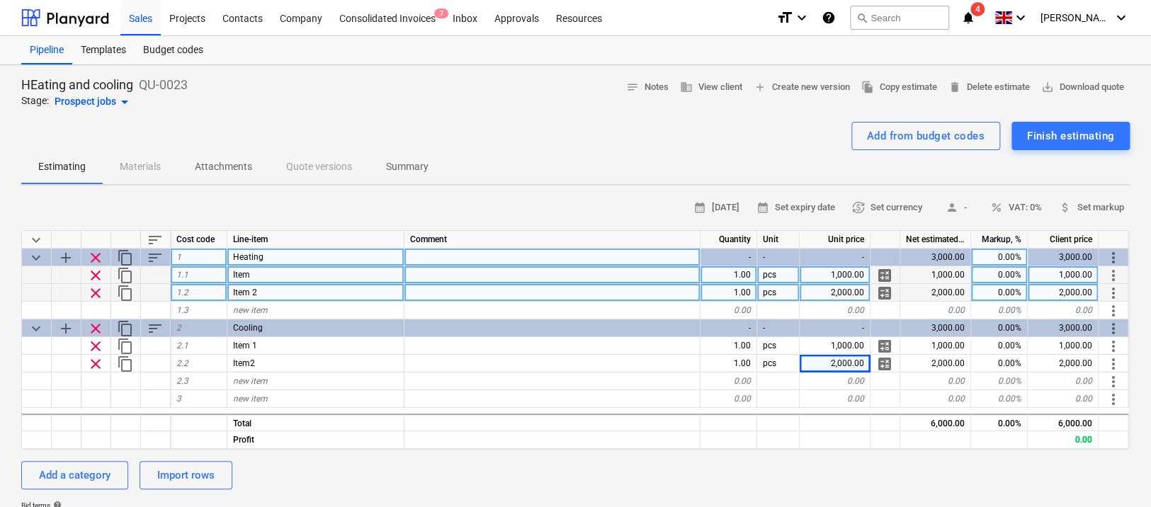
click at [643, 147] on div "Add from budget codes Finish estimating" at bounding box center [575, 136] width 1109 height 28
click at [1046, 132] on div "Finish estimating" at bounding box center [1070, 136] width 87 height 18
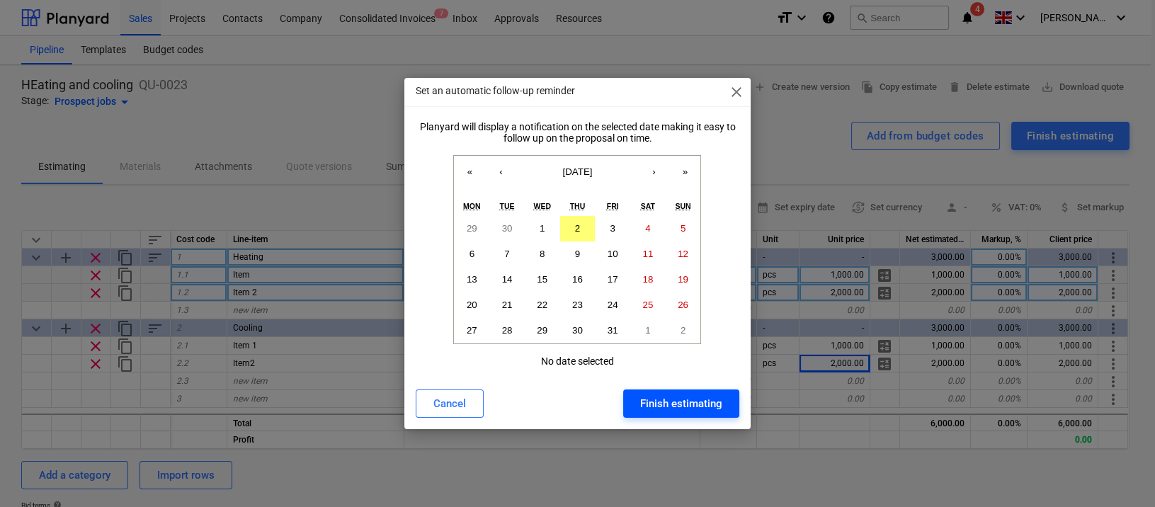
click at [660, 405] on div "Finish estimating" at bounding box center [681, 404] width 82 height 18
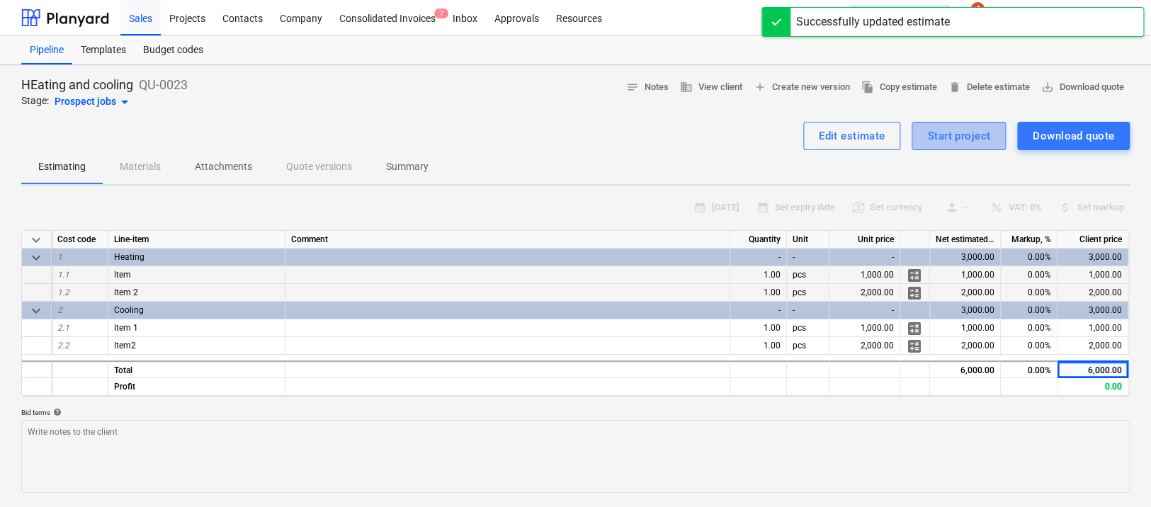
click at [952, 136] on div "Start project" at bounding box center [958, 136] width 63 height 18
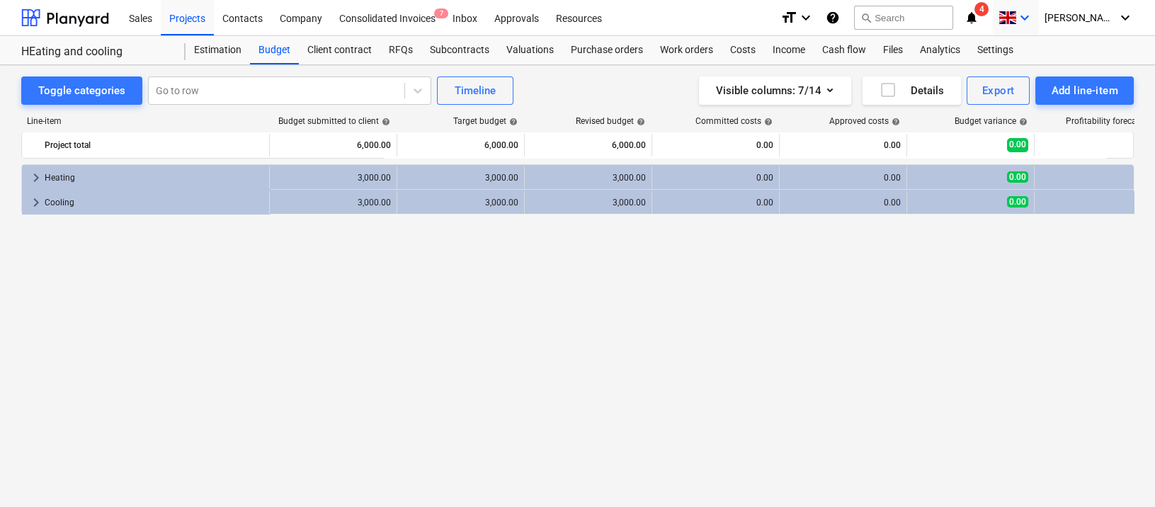
click at [1017, 11] on span at bounding box center [1008, 17] width 18 height 13
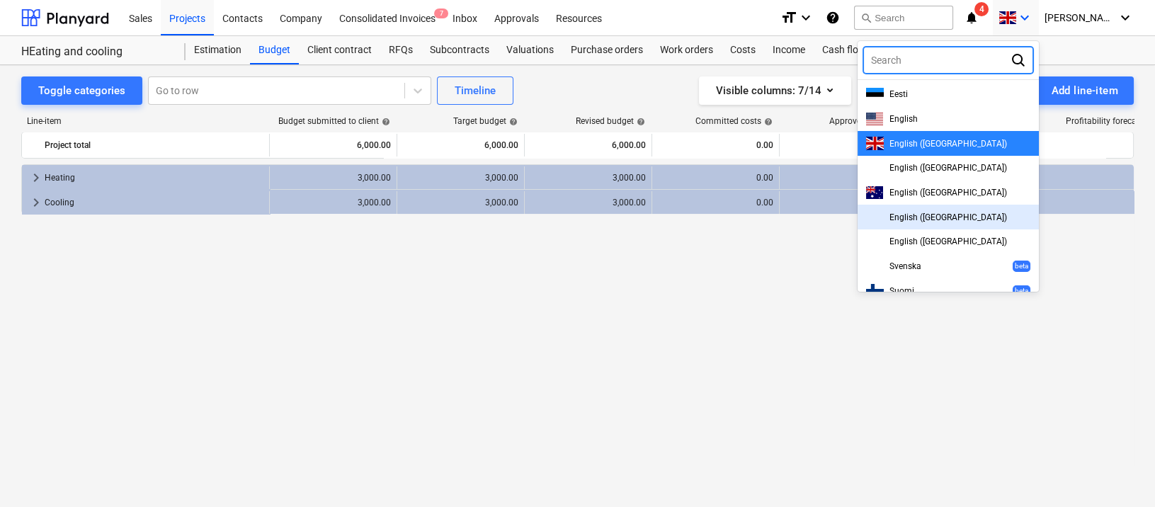
click at [954, 194] on span "English ([GEOGRAPHIC_DATA])" at bounding box center [949, 193] width 118 height 10
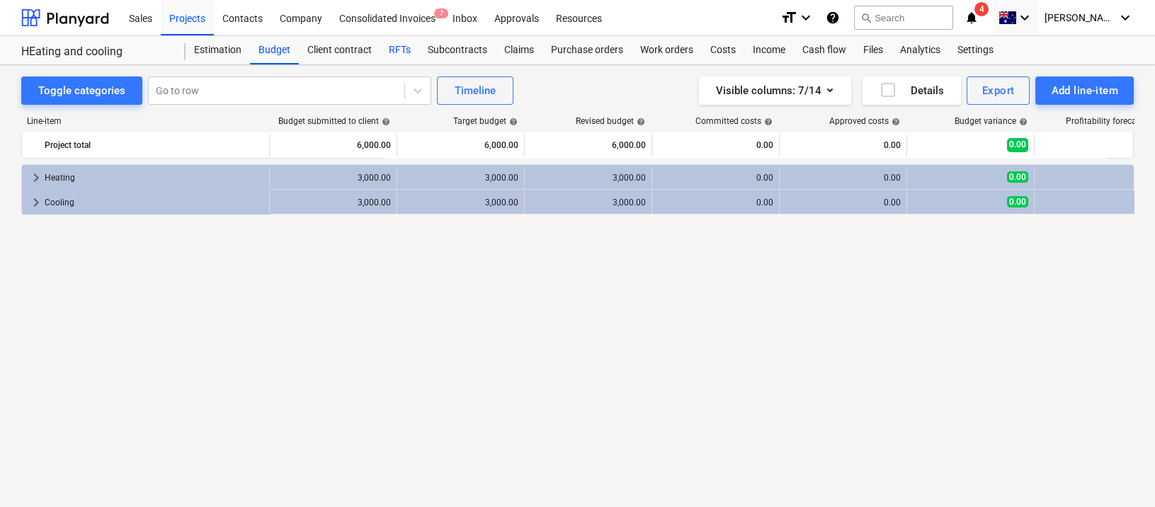
click at [407, 53] on div "RFTs" at bounding box center [399, 50] width 39 height 28
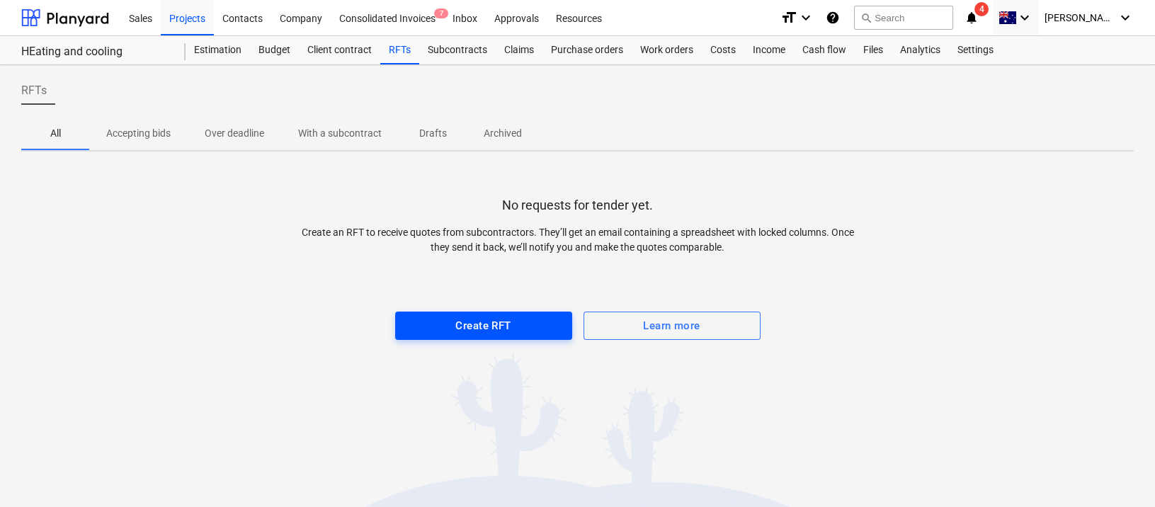
click at [487, 325] on div "Create RFT" at bounding box center [482, 326] width 55 height 18
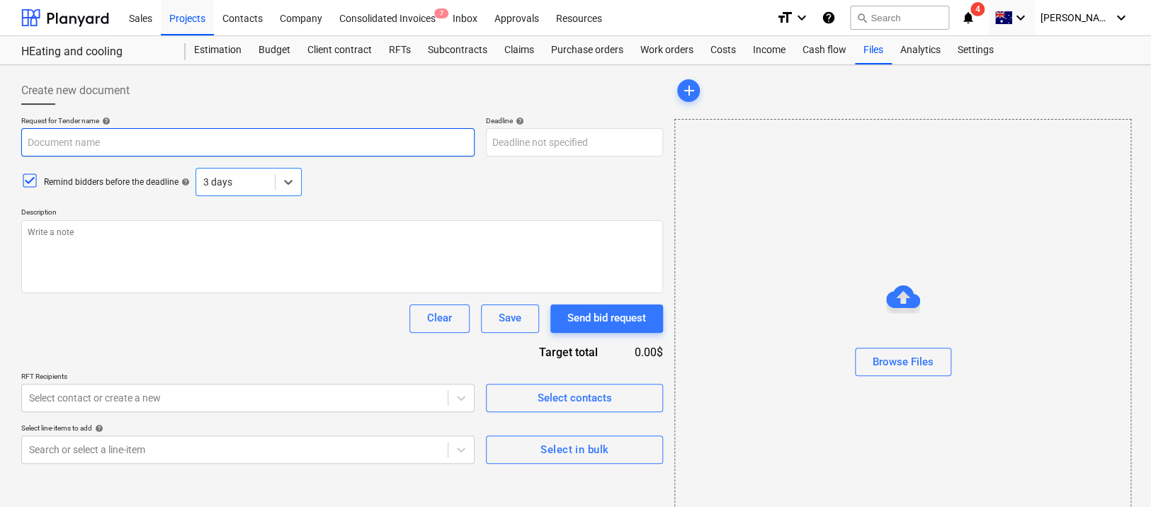
click at [130, 142] on input "text" at bounding box center [247, 142] width 453 height 28
type textarea "x"
type input "T"
type textarea "x"
type input "Te"
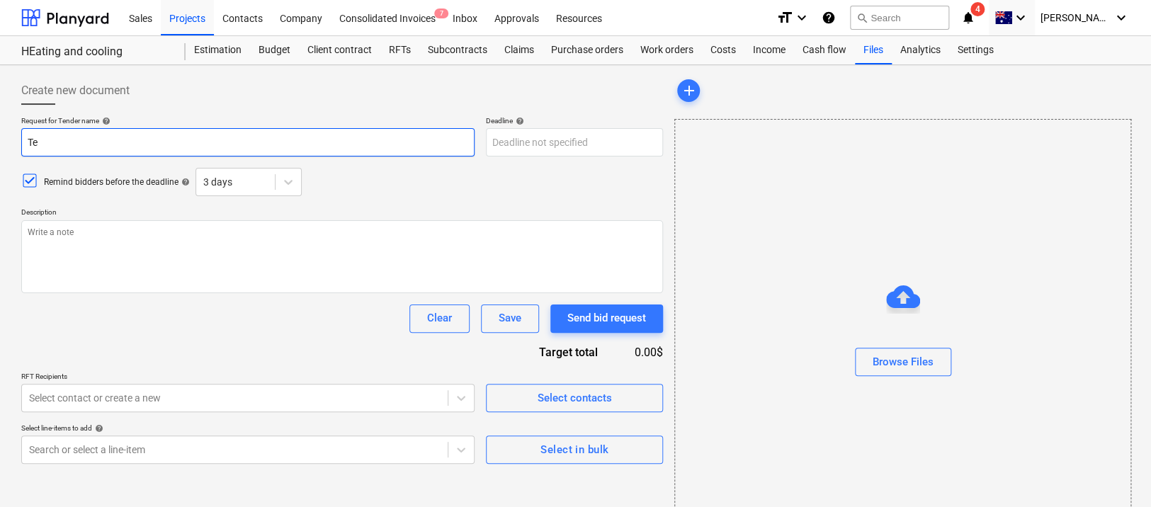
type textarea "x"
type input "Ten"
type textarea "x"
type input "Tend"
type textarea "x"
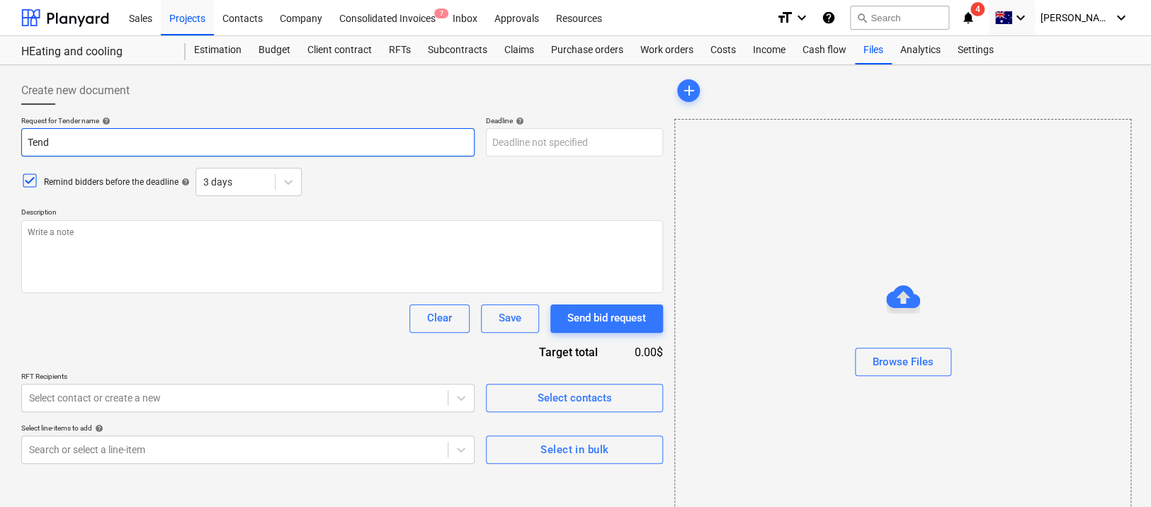
type input "Tende"
type textarea "x"
type input "Tender"
type textarea "x"
type input "Tender"
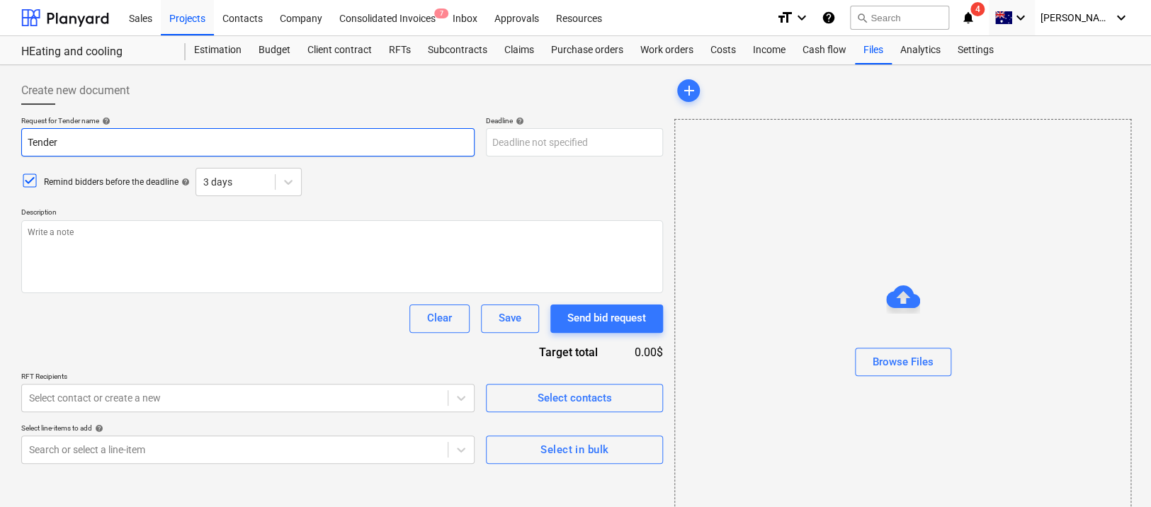
type textarea "x"
type input "Tender d"
type textarea "x"
type input "Tender"
type textarea "x"
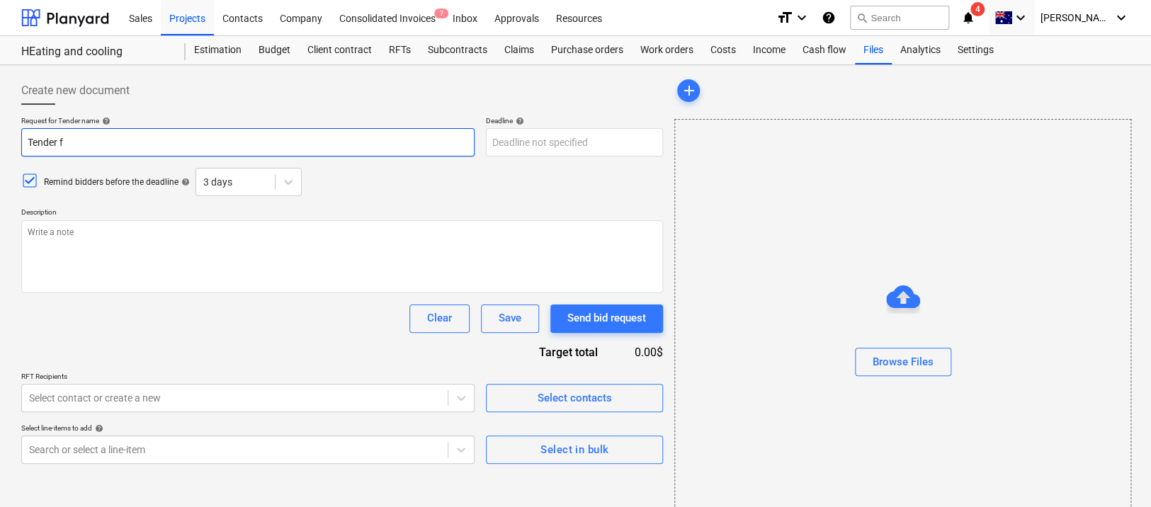
type input "Tender fo"
type textarea "x"
type input "Tender for"
type textarea "x"
type input "Tender for"
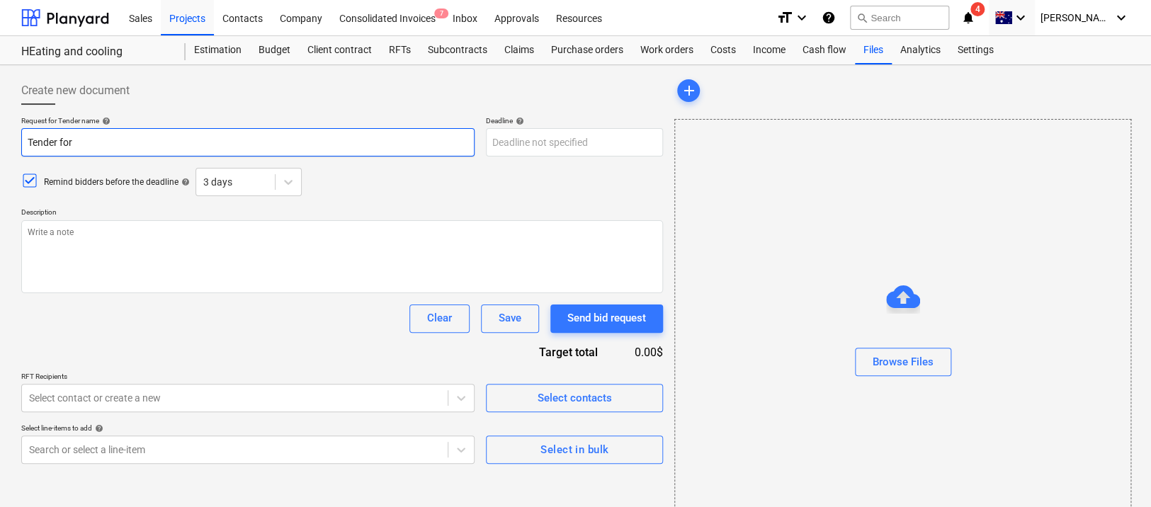
type textarea "x"
type input "Tender for h"
type textarea "x"
type input "Tender for he"
type textarea "x"
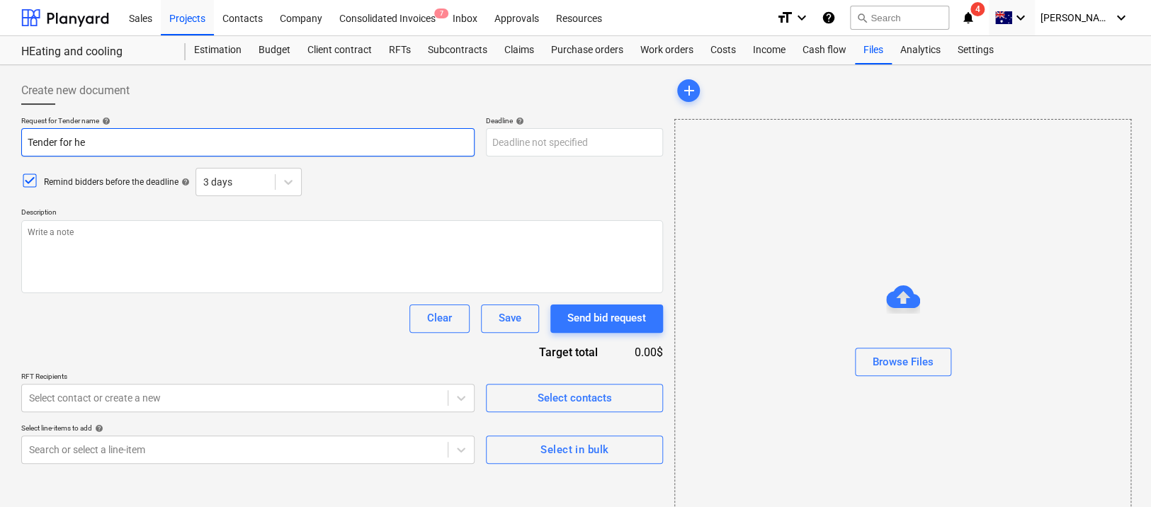
type input "Tender for hea"
type textarea "x"
type input "Tender for heat"
type textarea "x"
type input "Tender for heati"
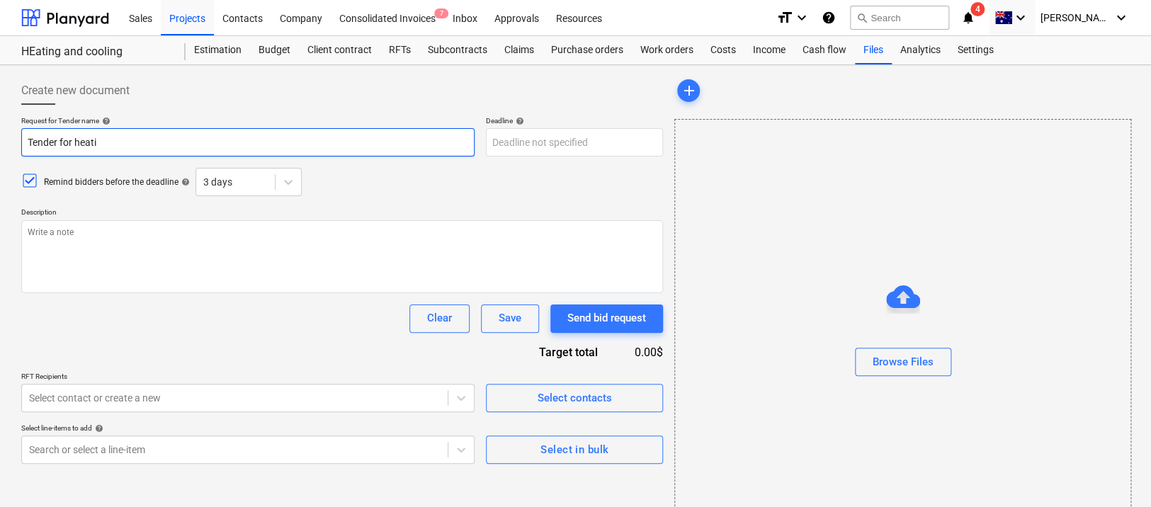
type textarea "x"
type input "Tender for heatin"
type textarea "x"
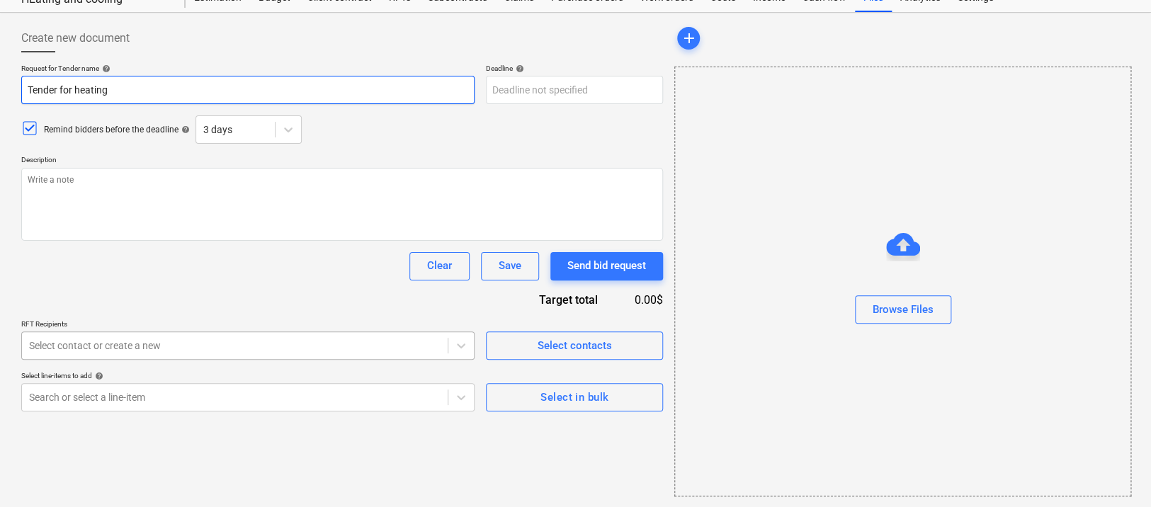
type input "Tender for heating"
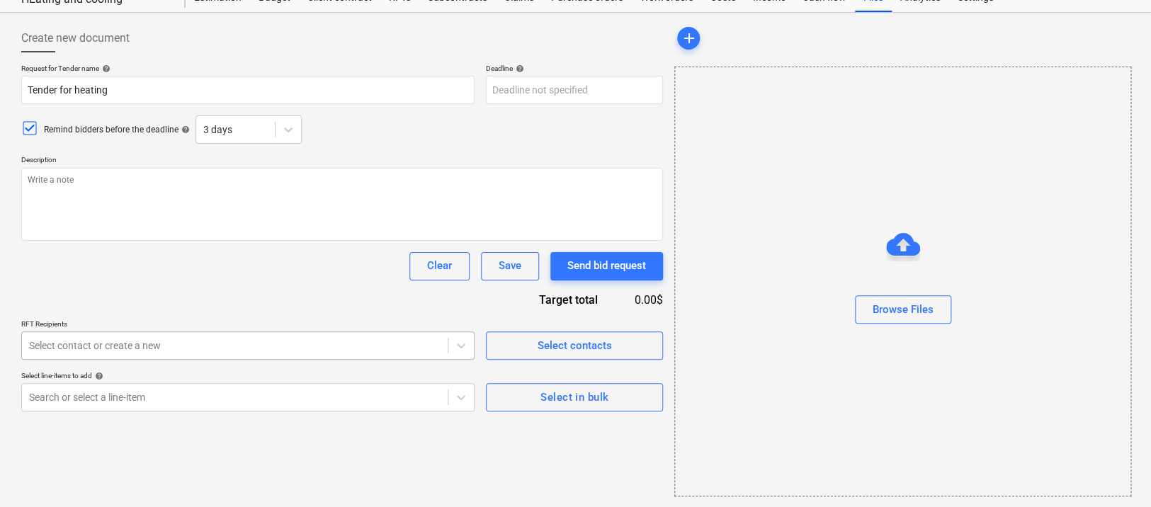
click at [174, 341] on body "Sales Projects Contacts Company Consolidated Invoices 7 Inbox Approvals Resourc…" at bounding box center [575, 201] width 1151 height 507
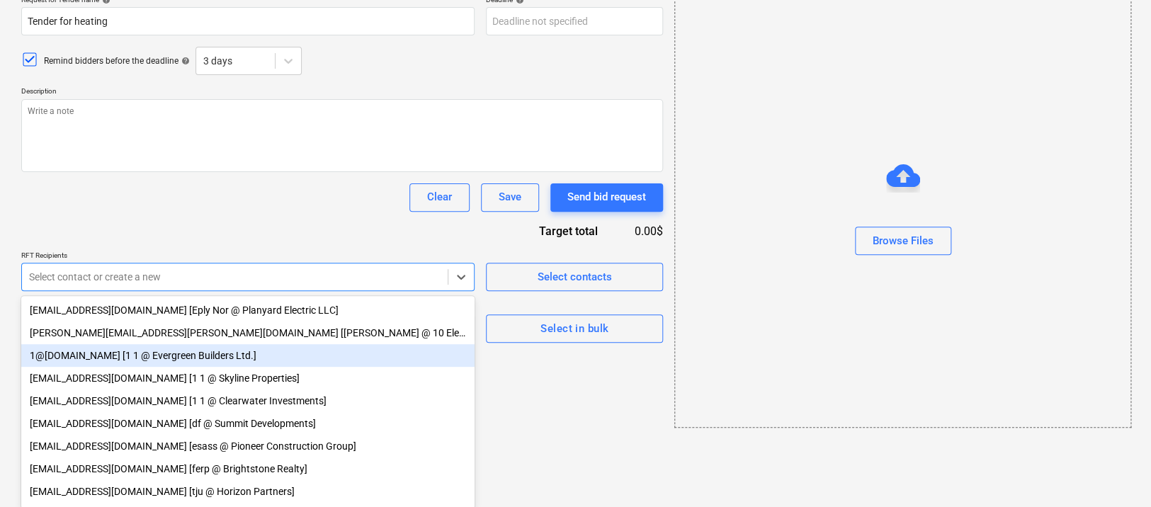
click at [157, 360] on div "1@[DOMAIN_NAME] [1 1 @ Evergreen Builders Ltd.]" at bounding box center [247, 355] width 453 height 23
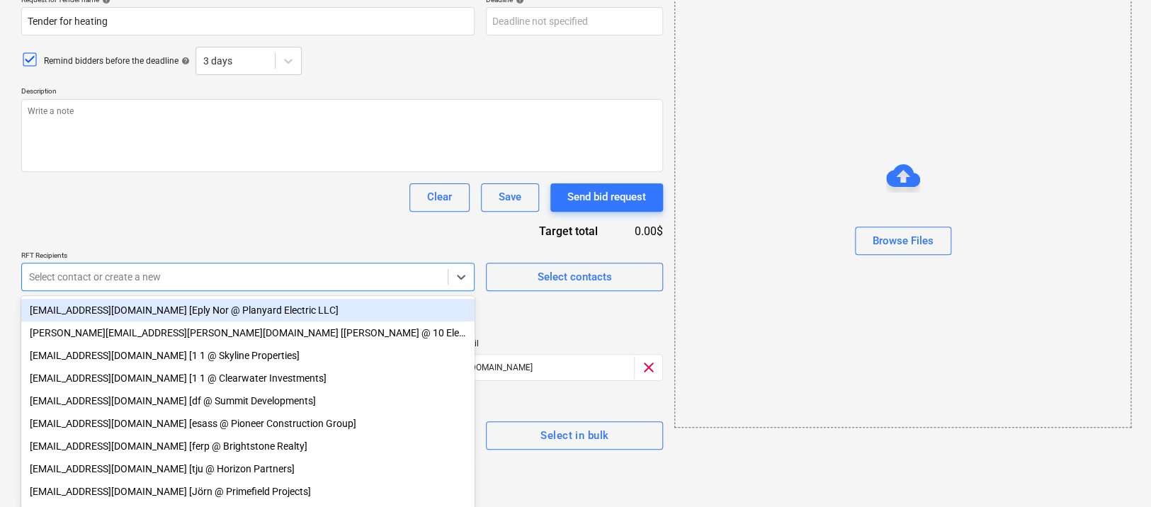
click at [157, 360] on div "[EMAIL_ADDRESS][DOMAIN_NAME] [1 1 @ Skyline Properties]" at bounding box center [247, 355] width 453 height 23
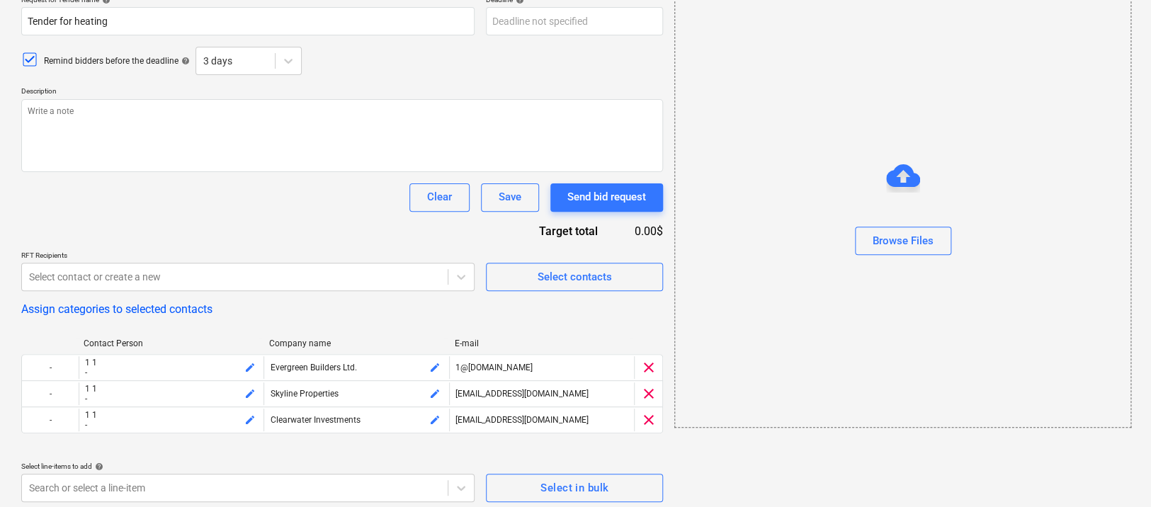
click at [181, 205] on div "Clear Save Send bid request" at bounding box center [342, 197] width 642 height 28
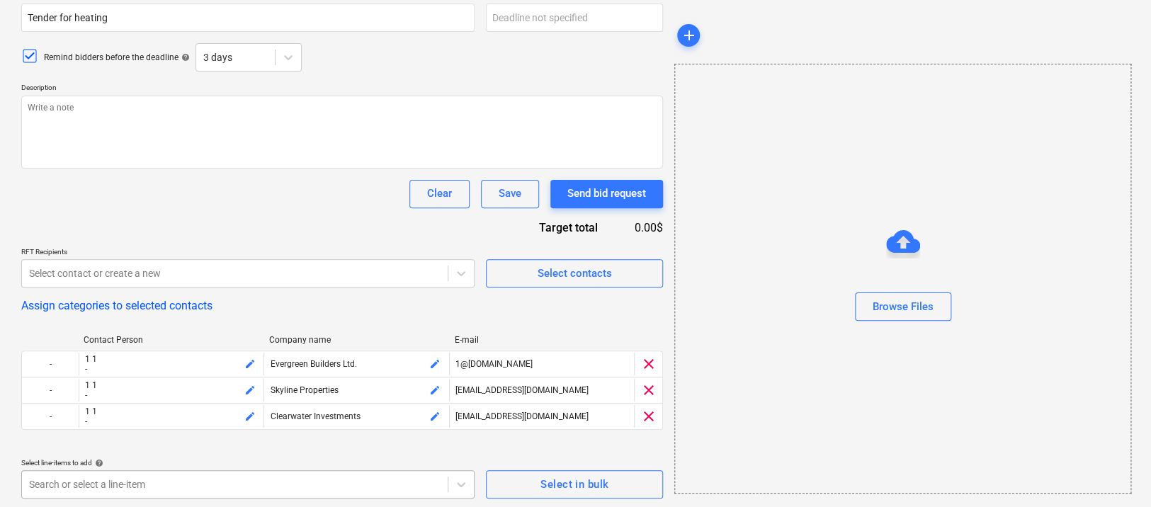
click at [359, 383] on body "Sales Projects Contacts Company Consolidated Invoices 7 Inbox Approvals Resourc…" at bounding box center [575, 128] width 1151 height 507
click at [213, 237] on div "Request for Tender name help Tender for heating Deadline help Press the down ar…" at bounding box center [342, 244] width 642 height 507
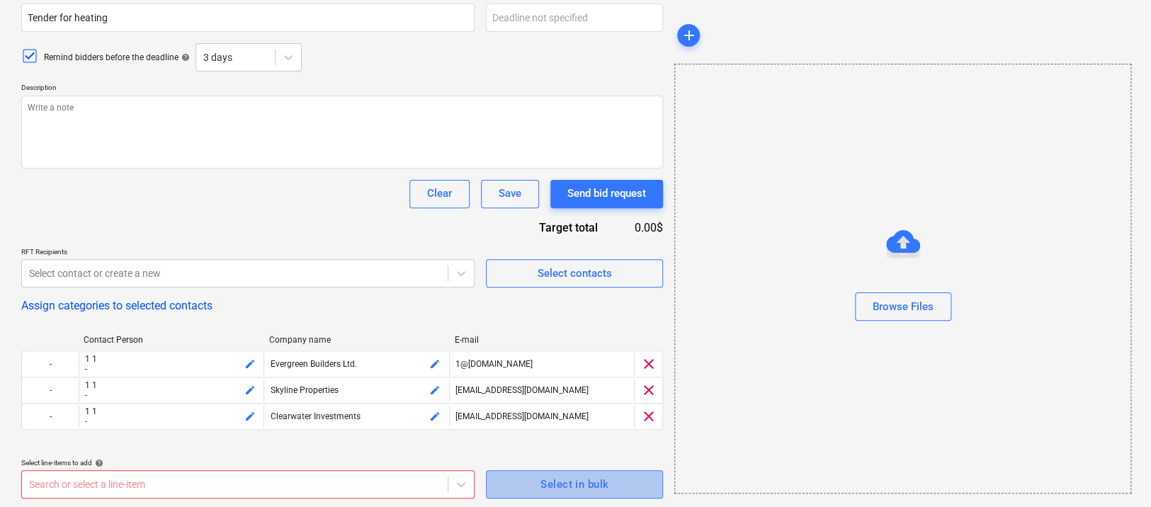
click at [549, 470] on button "Select in bulk" at bounding box center [574, 484] width 177 height 28
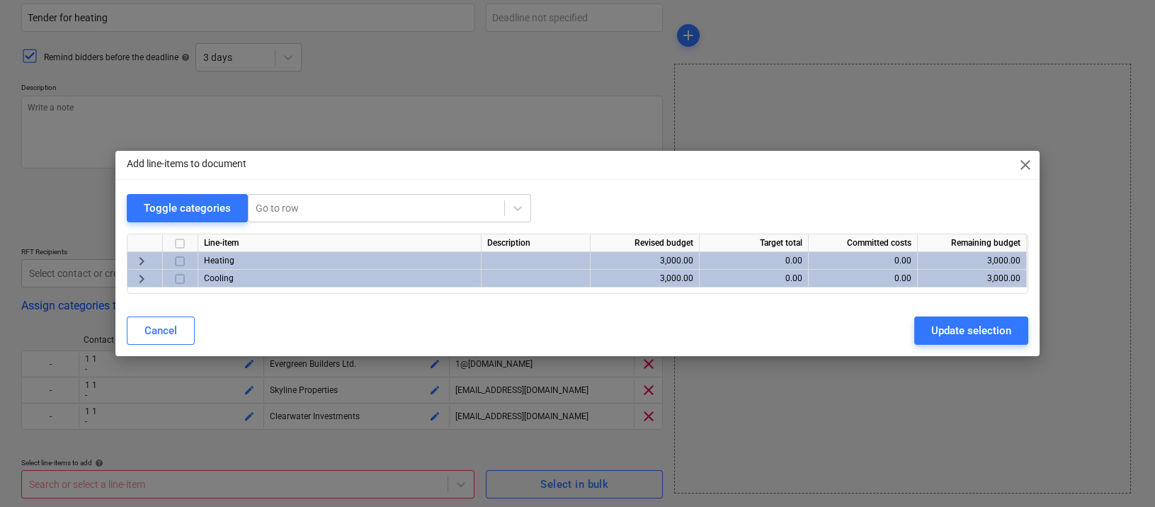
click at [182, 258] on input "checkbox" at bounding box center [179, 261] width 17 height 17
click at [964, 328] on div "Update selection" at bounding box center [972, 331] width 80 height 18
type textarea "x"
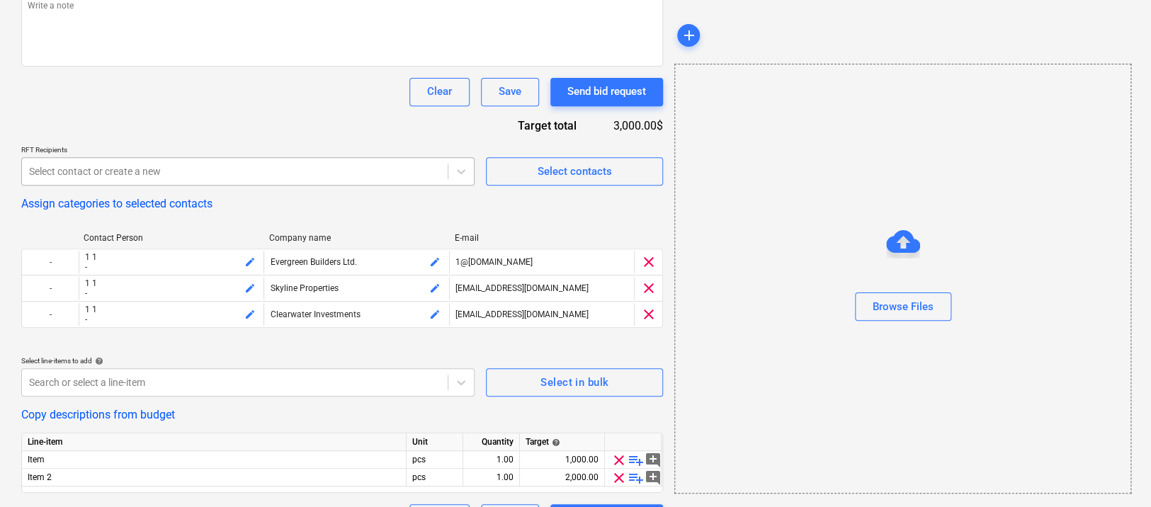
scroll to position [260, 0]
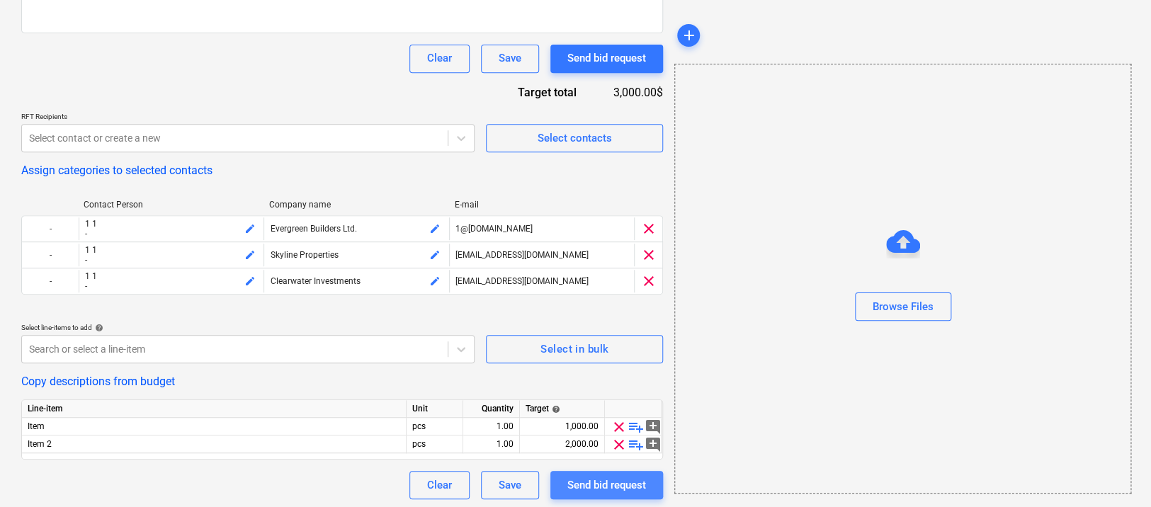
click at [570, 486] on div "Send bid request" at bounding box center [606, 485] width 79 height 18
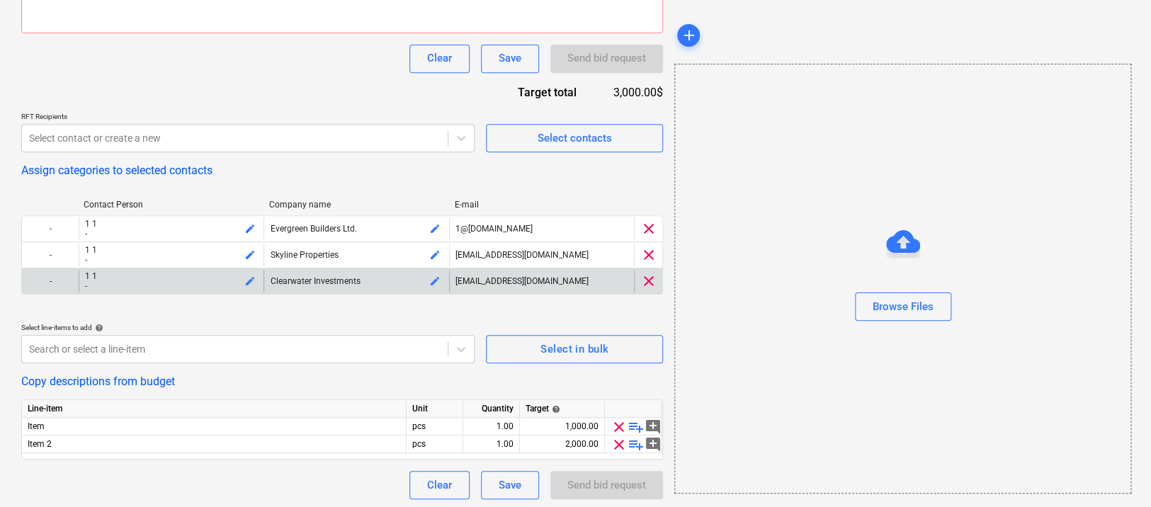
scroll to position [103, 0]
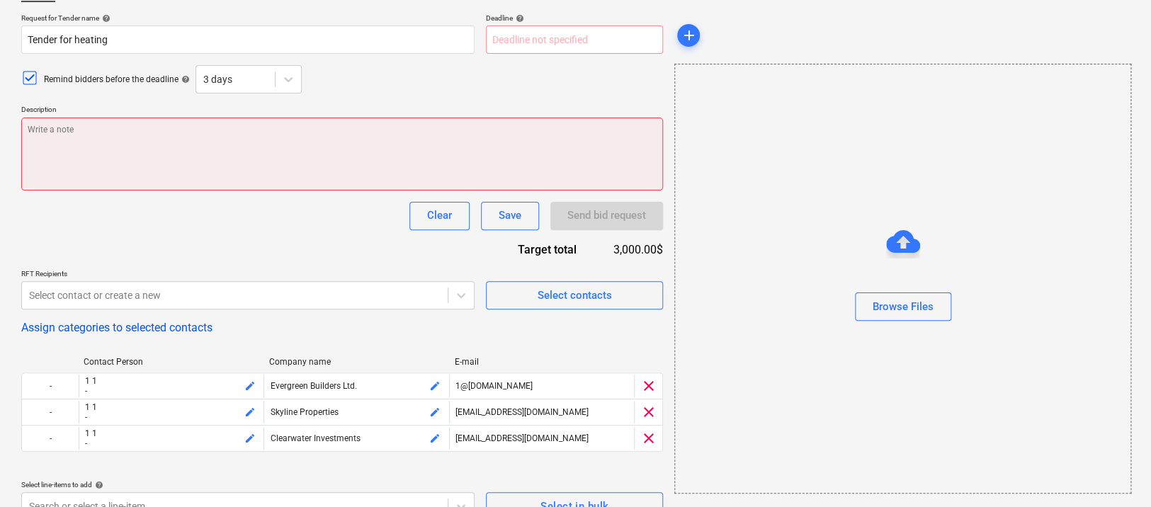
click at [371, 163] on textarea at bounding box center [342, 154] width 642 height 73
type textarea "x"
type textarea "adjh"
type textarea "x"
type textarea "adjhdsa"
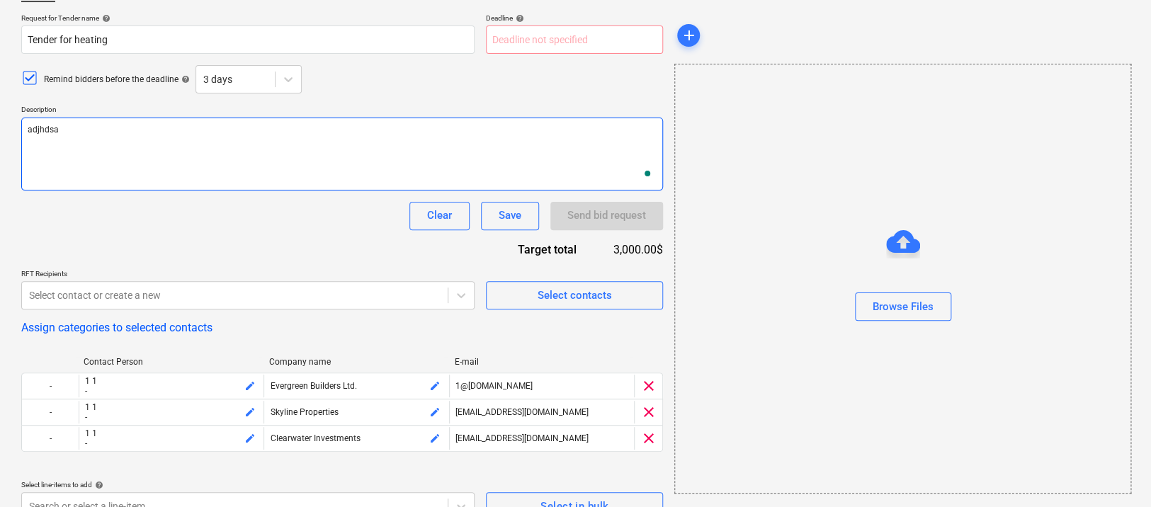
type textarea "x"
type textarea "adjhdsa"
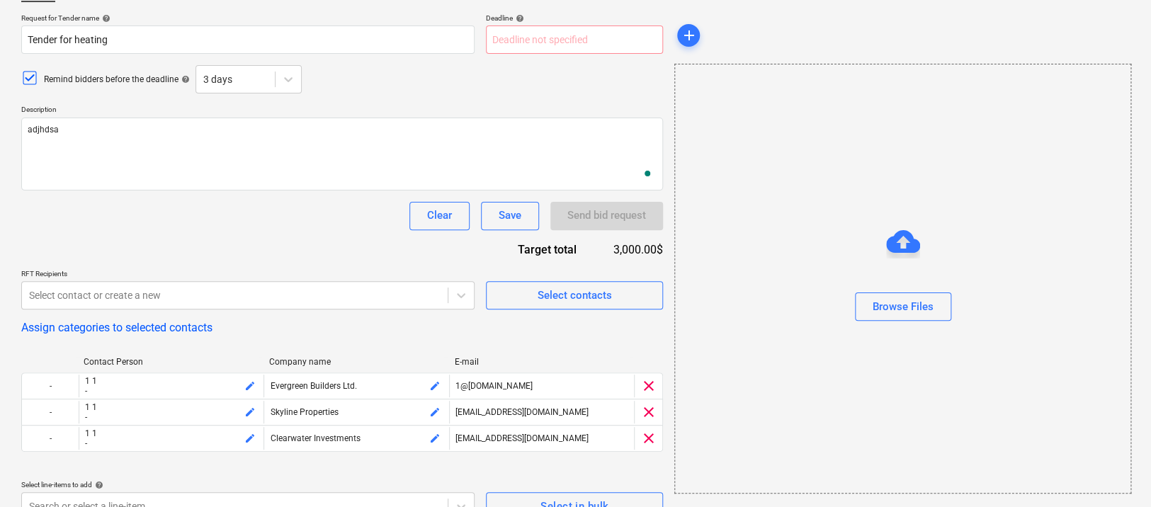
click at [553, 23] on p "Deadline help" at bounding box center [574, 19] width 177 height 12
click at [545, 34] on body "Sales Projects Contacts Company Consolidated Invoices 7 Inbox Approvals Resourc…" at bounding box center [575, 150] width 1151 height 507
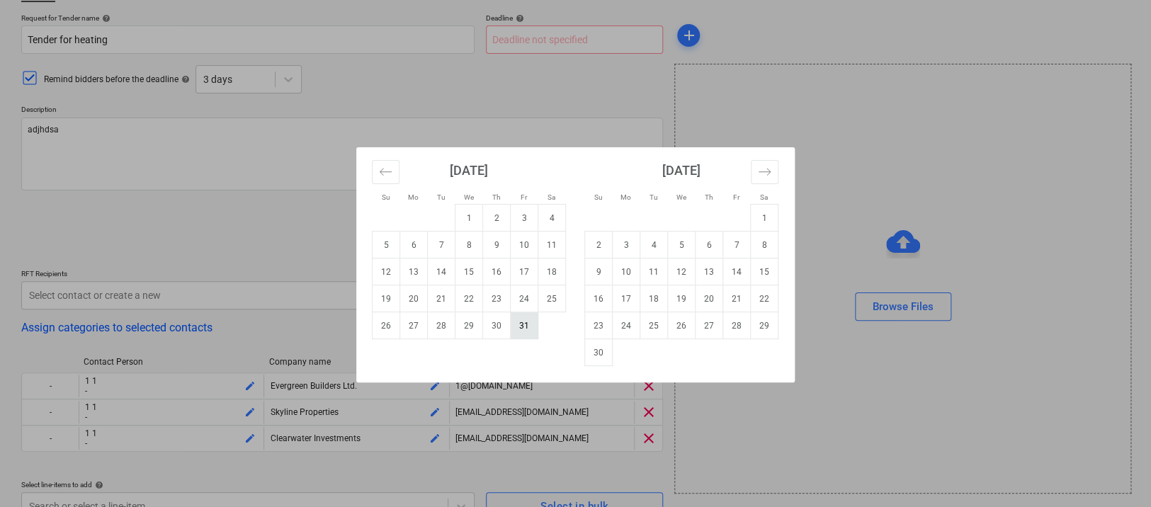
click at [531, 327] on td "31" at bounding box center [525, 325] width 28 height 27
type textarea "x"
type input "[DATE]"
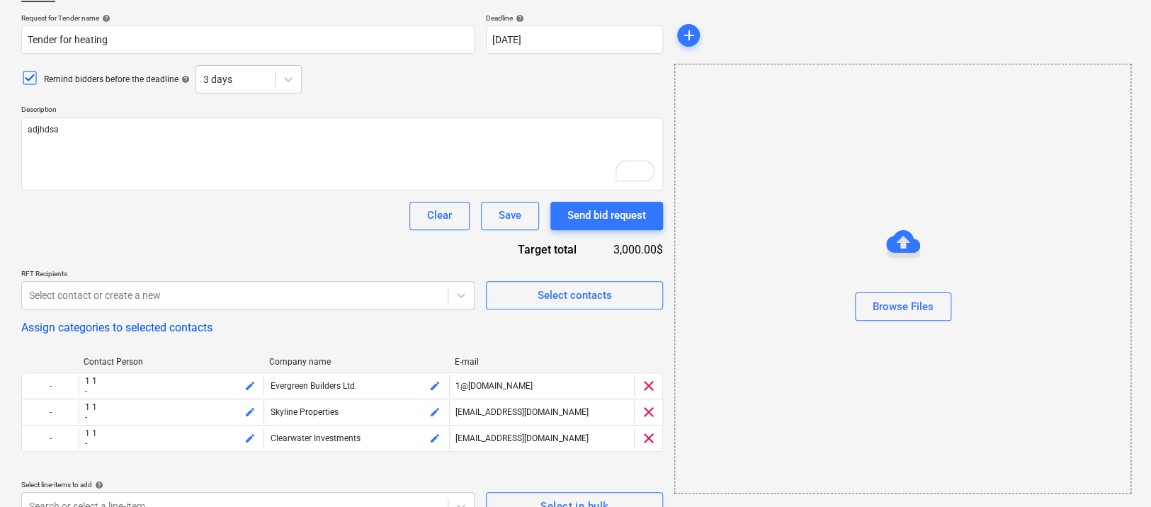
click at [373, 247] on div "Request for Tender name help Tender for heating Deadline help [DATE] [DATE] Pre…" at bounding box center [342, 334] width 642 height 643
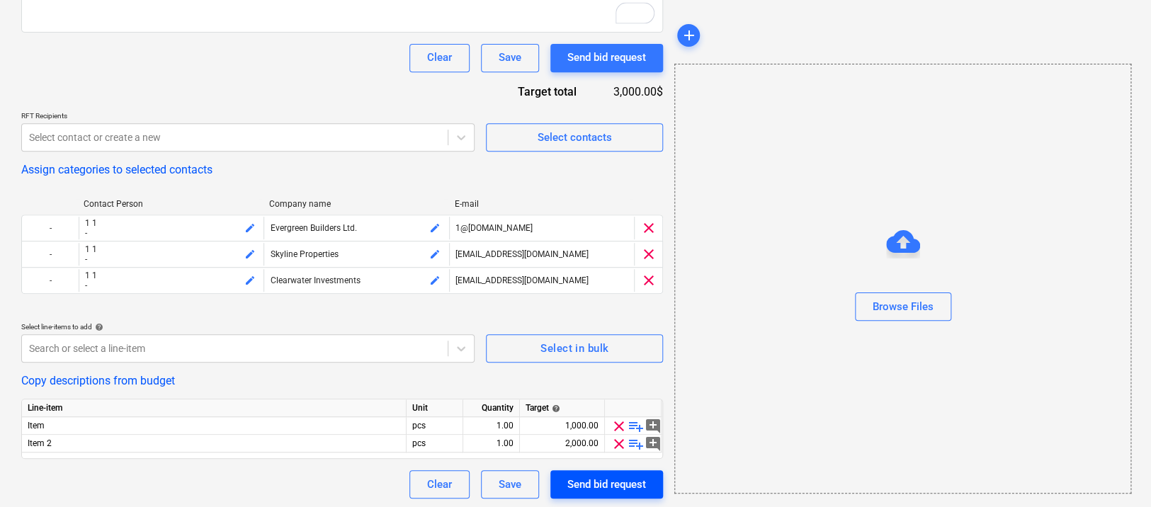
click at [592, 478] on div "Send bid request" at bounding box center [606, 484] width 79 height 18
type textarea "x"
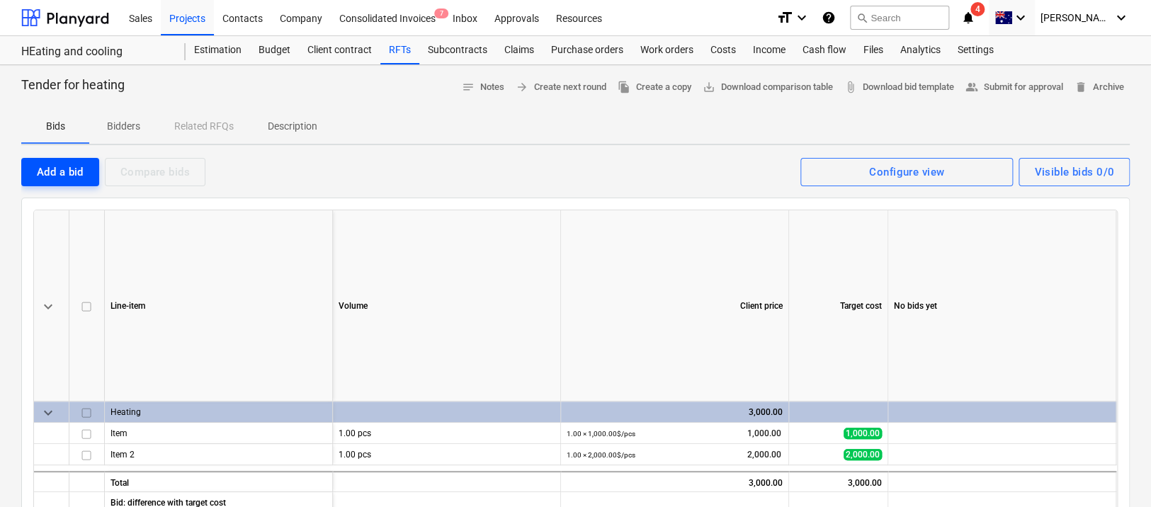
click at [78, 181] on button "Add a bid" at bounding box center [60, 172] width 78 height 28
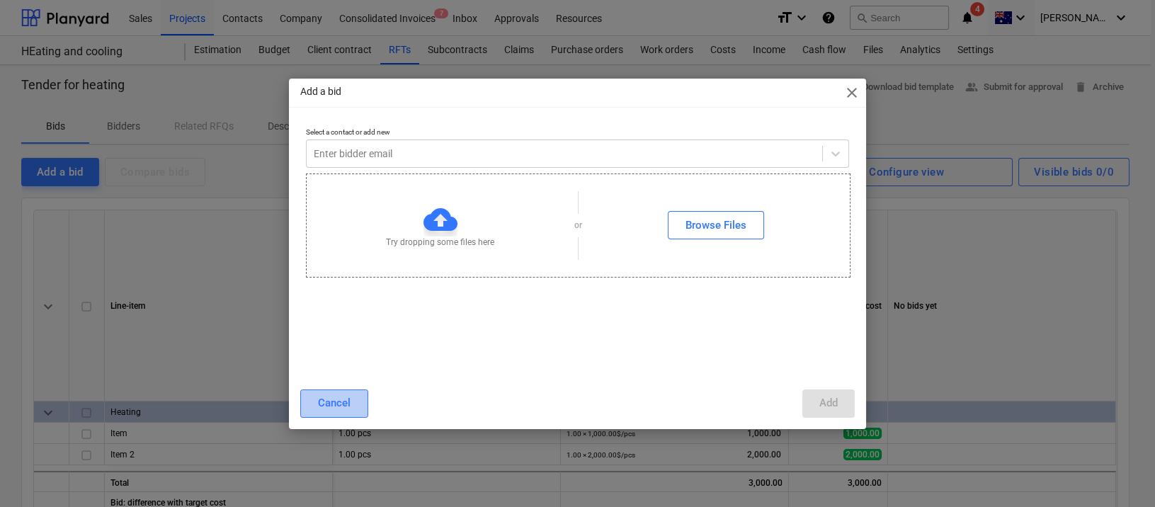
click at [344, 397] on div "Cancel" at bounding box center [334, 403] width 33 height 18
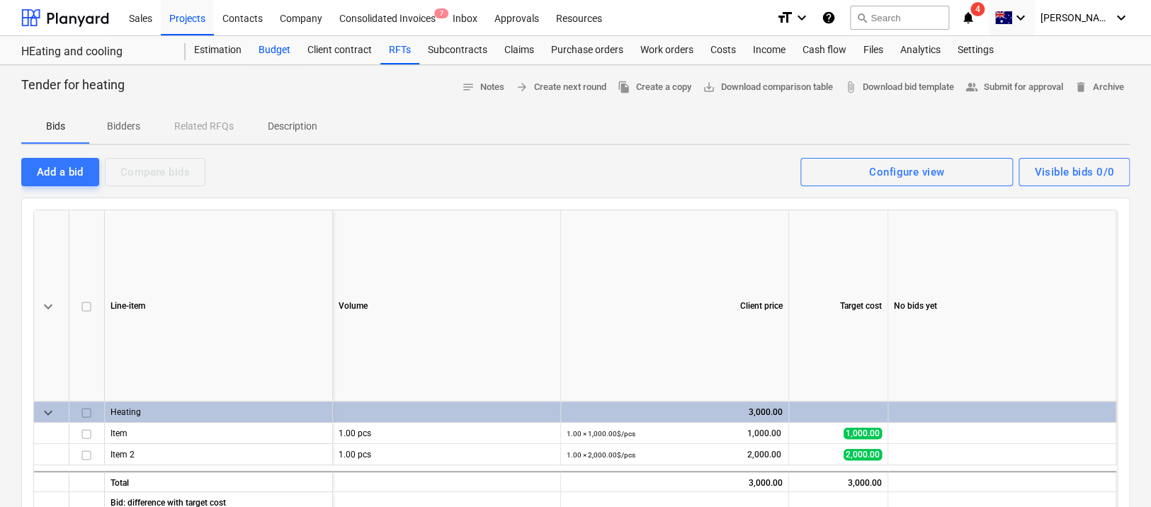
click at [274, 53] on div "Budget" at bounding box center [274, 50] width 49 height 28
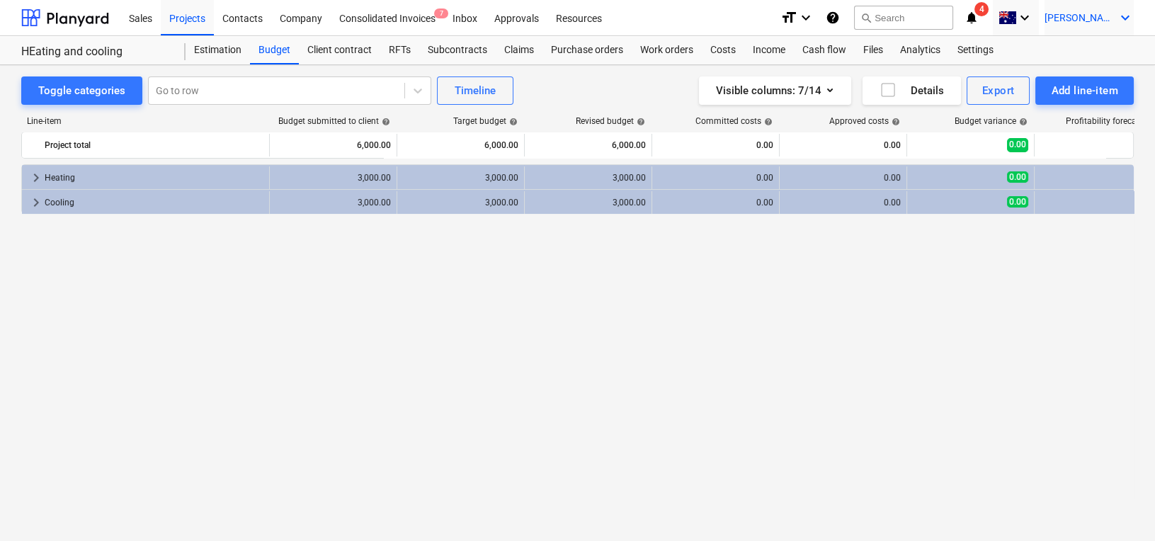
click at [1109, 28] on div "[PERSON_NAME] keyboard_arrow_down" at bounding box center [1089, 17] width 89 height 35
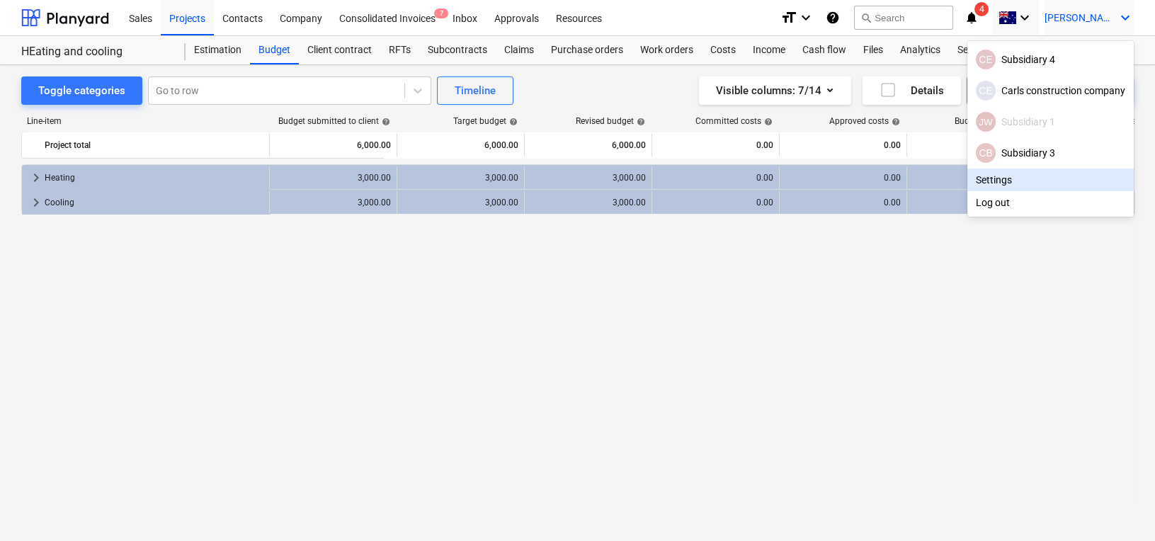
click at [982, 208] on div "Log out" at bounding box center [1051, 202] width 166 height 23
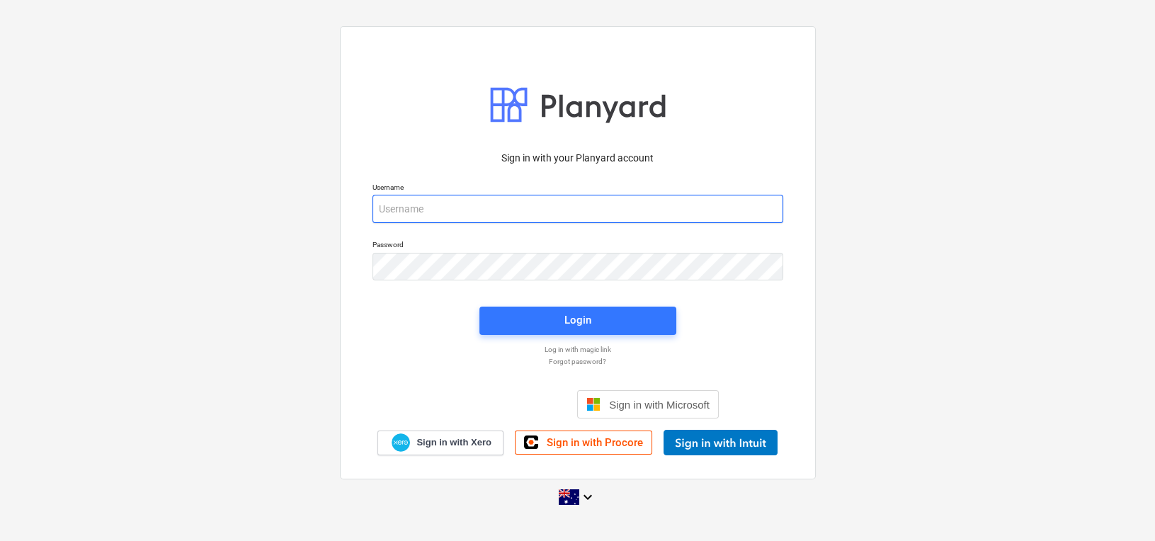
click at [414, 204] on input "email" at bounding box center [578, 209] width 411 height 28
type input "[PERSON_NAME][EMAIL_ADDRESS][DOMAIN_NAME]"
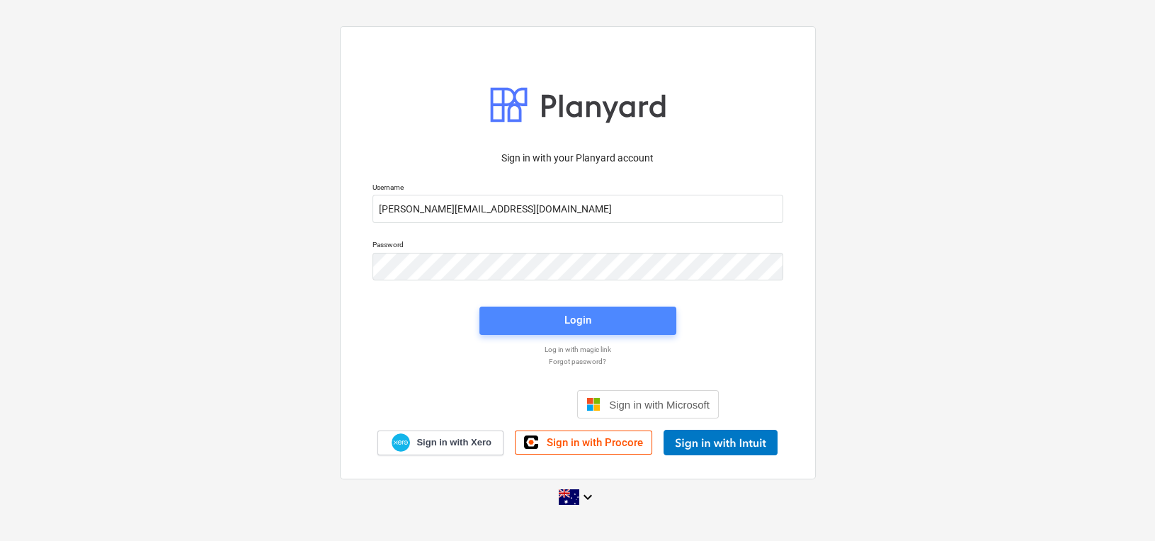
click at [533, 326] on span "Login" at bounding box center [578, 320] width 163 height 18
